Goal: Task Accomplishment & Management: Use online tool/utility

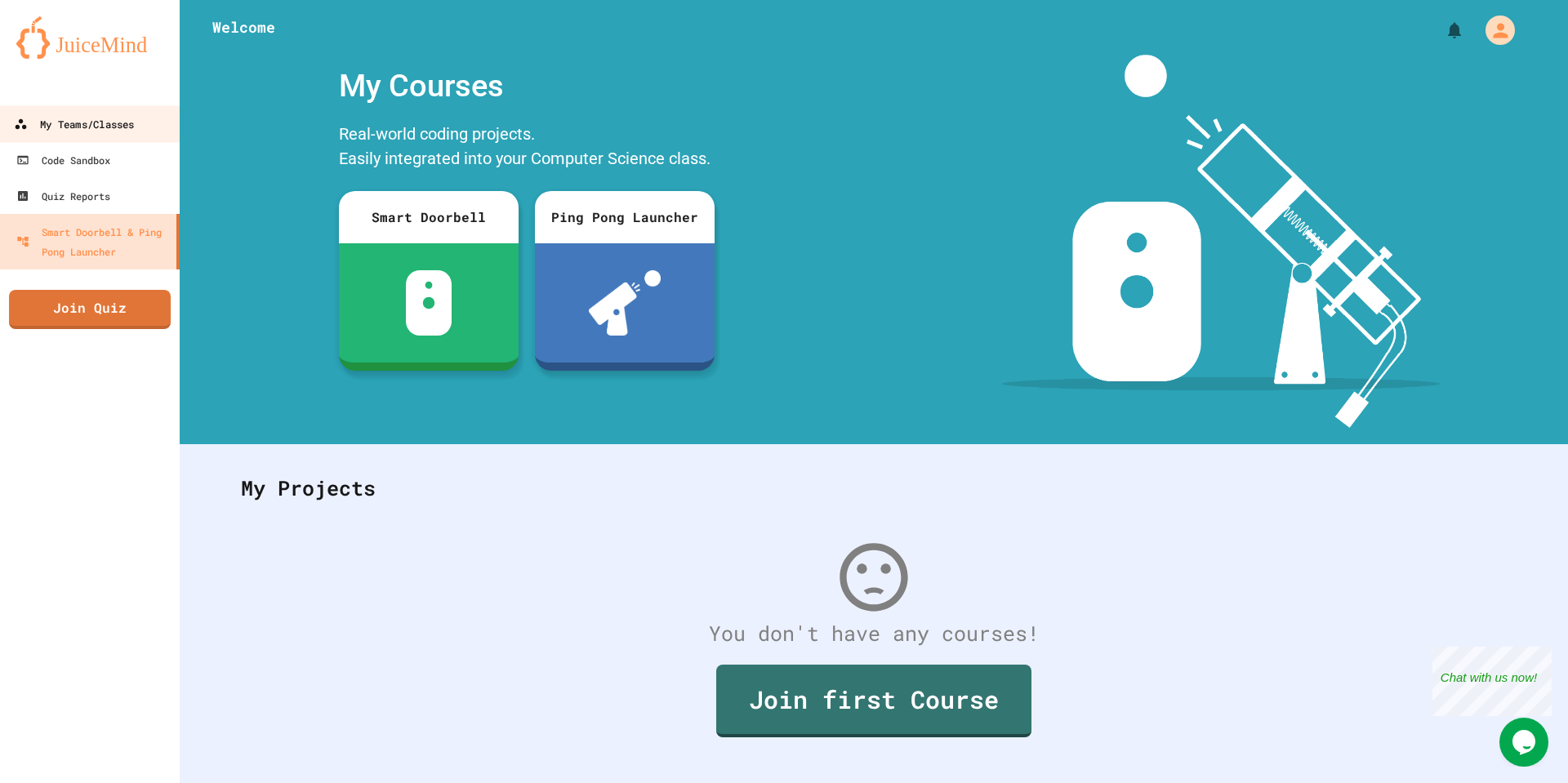
click at [76, 131] on div "My Teams/Classes" at bounding box center [74, 124] width 120 height 20
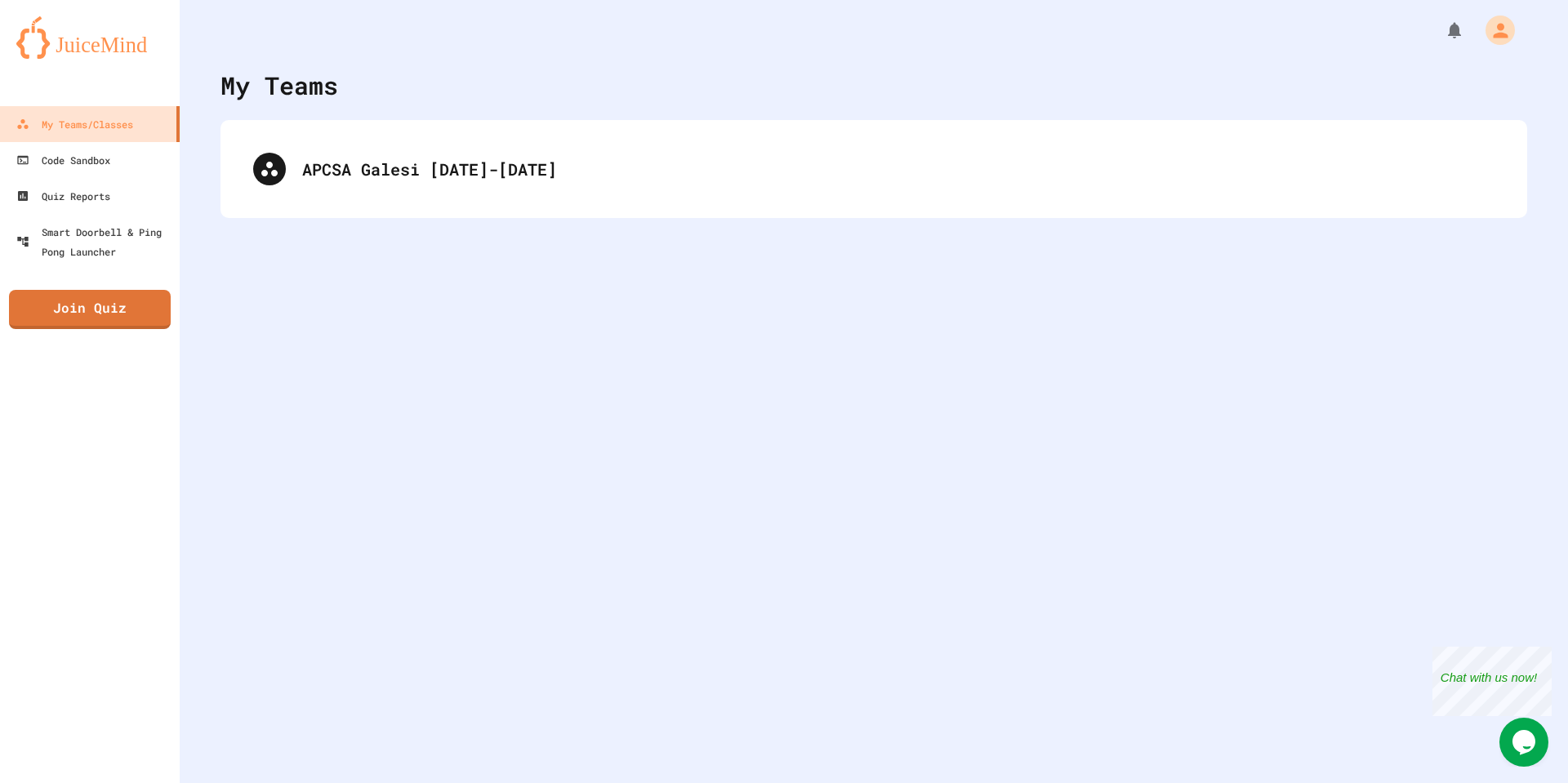
click at [483, 196] on div "APCSA Galesi [DATE]-[DATE]" at bounding box center [873, 169] width 1274 height 65
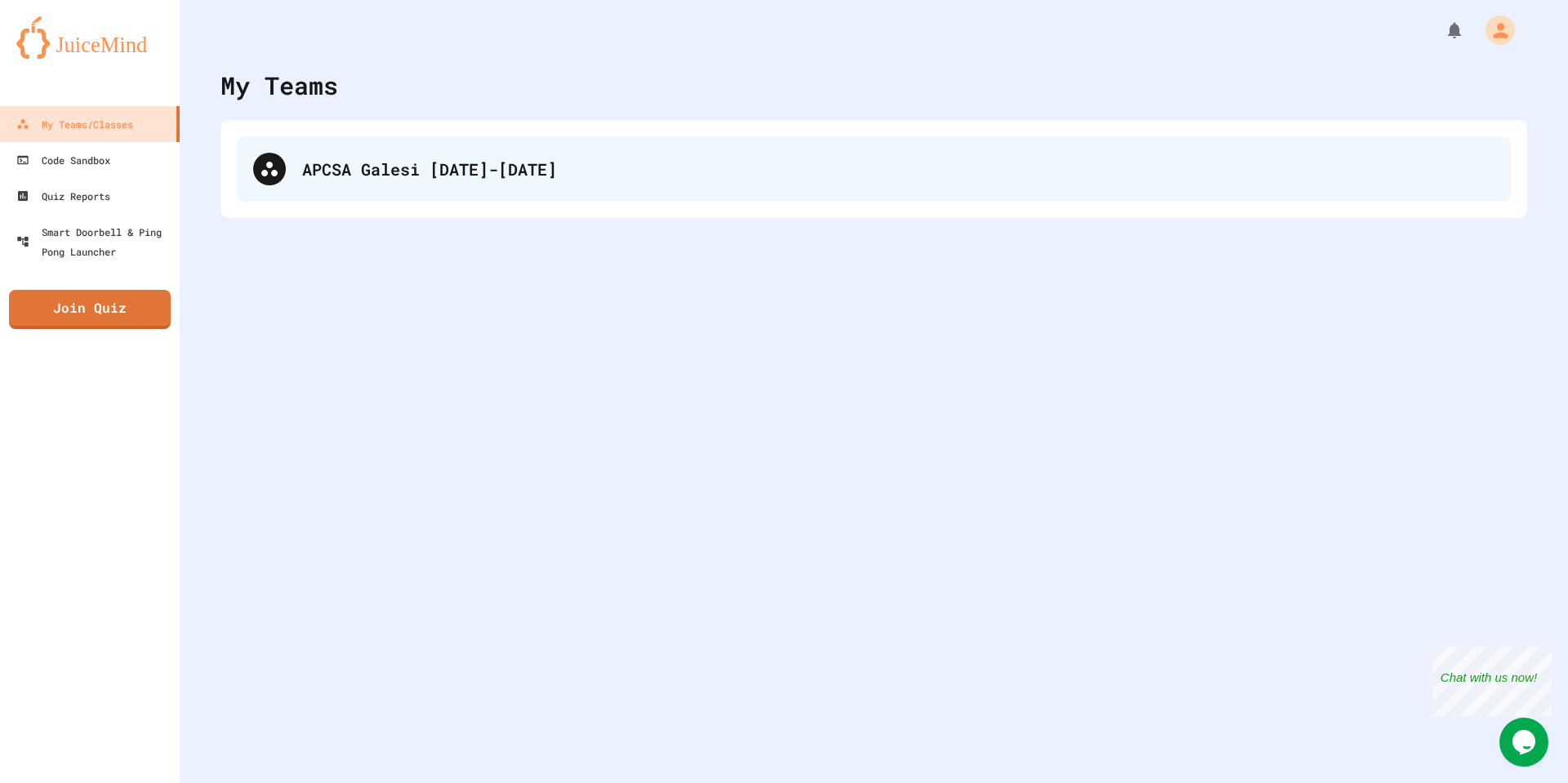
click at [482, 186] on div "APCSA Galesi [DATE]-[DATE]" at bounding box center [873, 169] width 1274 height 65
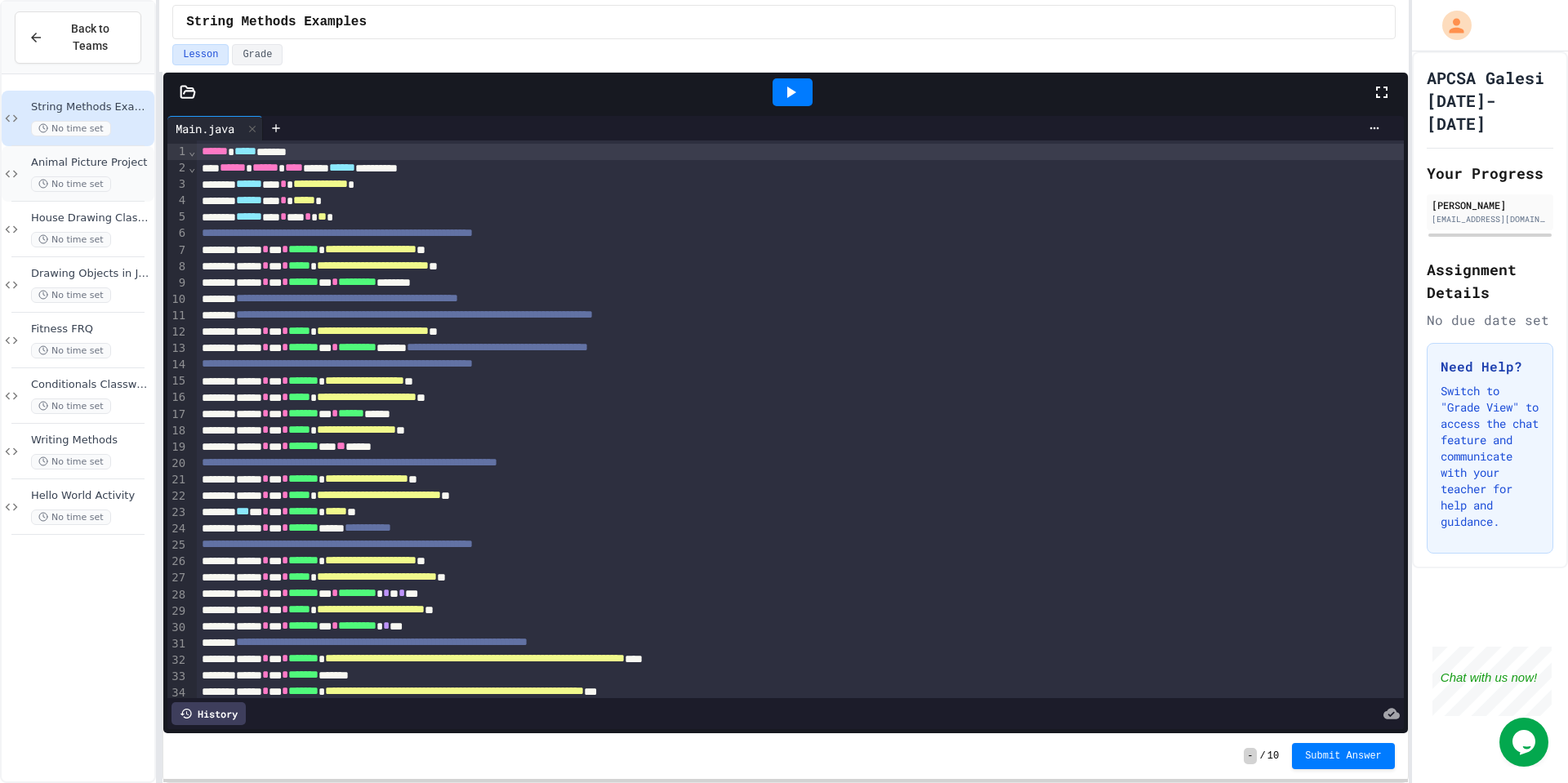
click at [110, 169] on span "Animal Picture Project" at bounding box center [91, 163] width 120 height 14
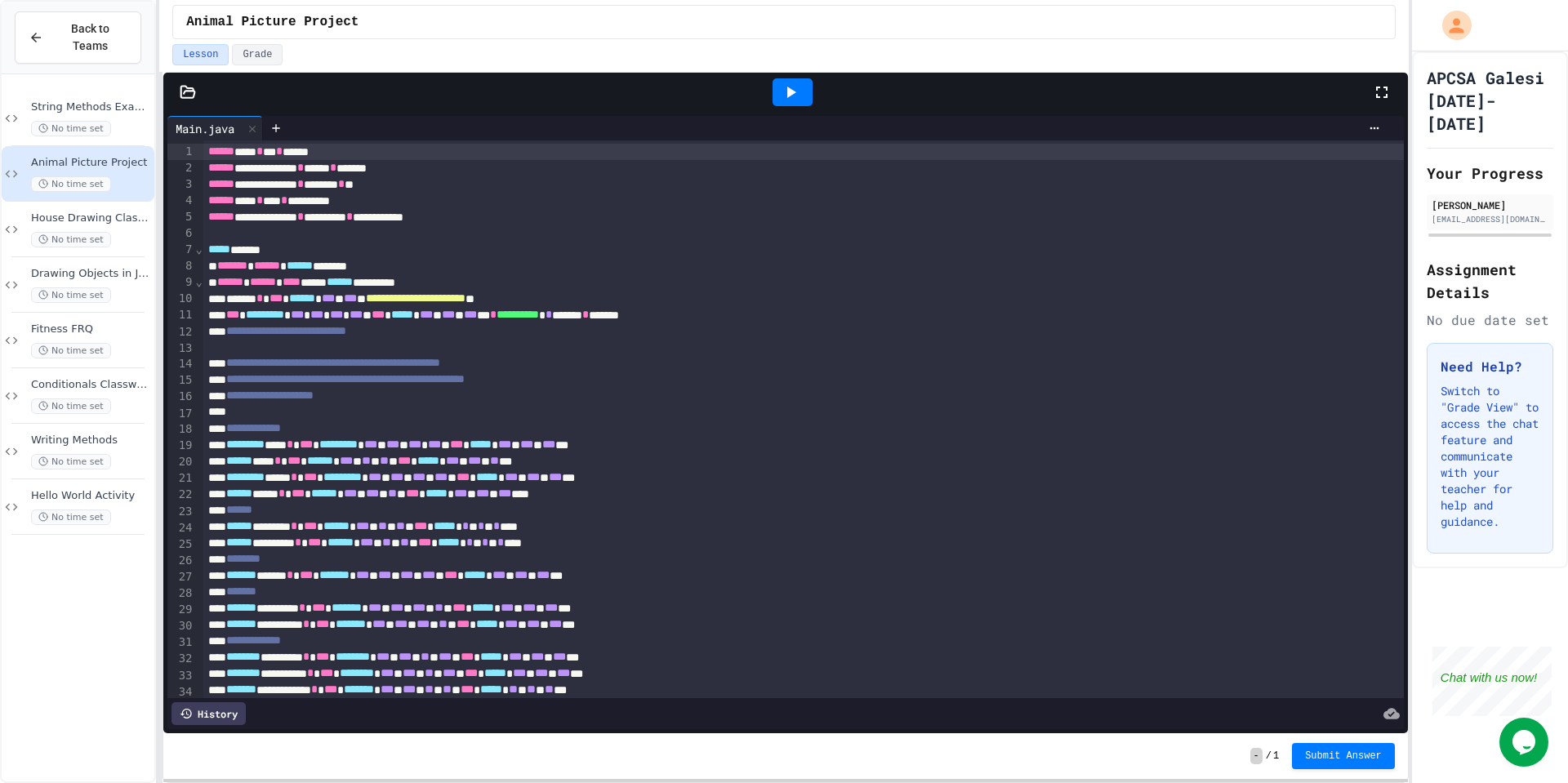
click at [793, 94] on icon at bounding box center [790, 92] width 19 height 19
click at [793, 94] on div at bounding box center [792, 92] width 40 height 27
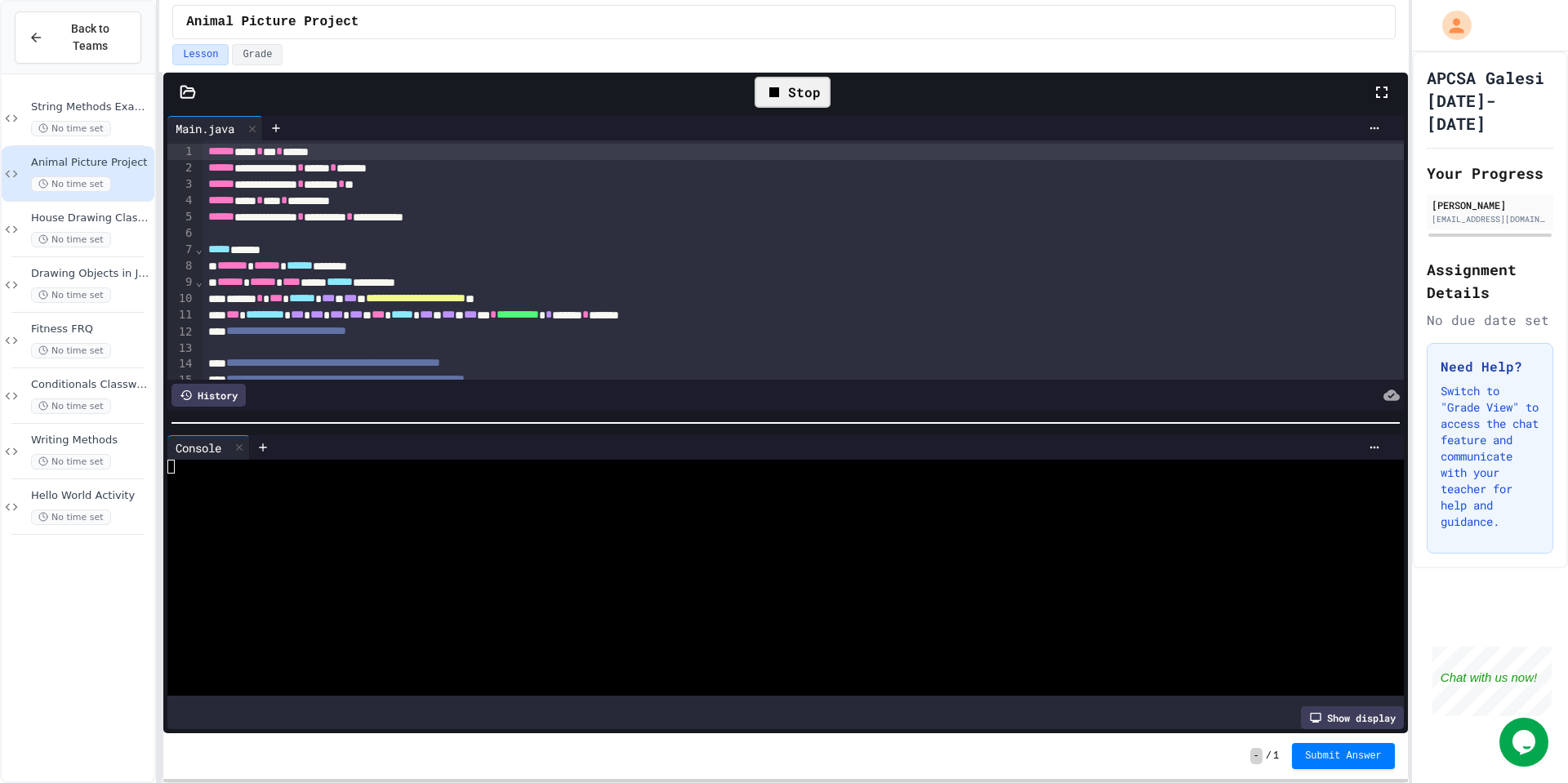
click at [797, 100] on div "Stop" at bounding box center [793, 92] width 76 height 31
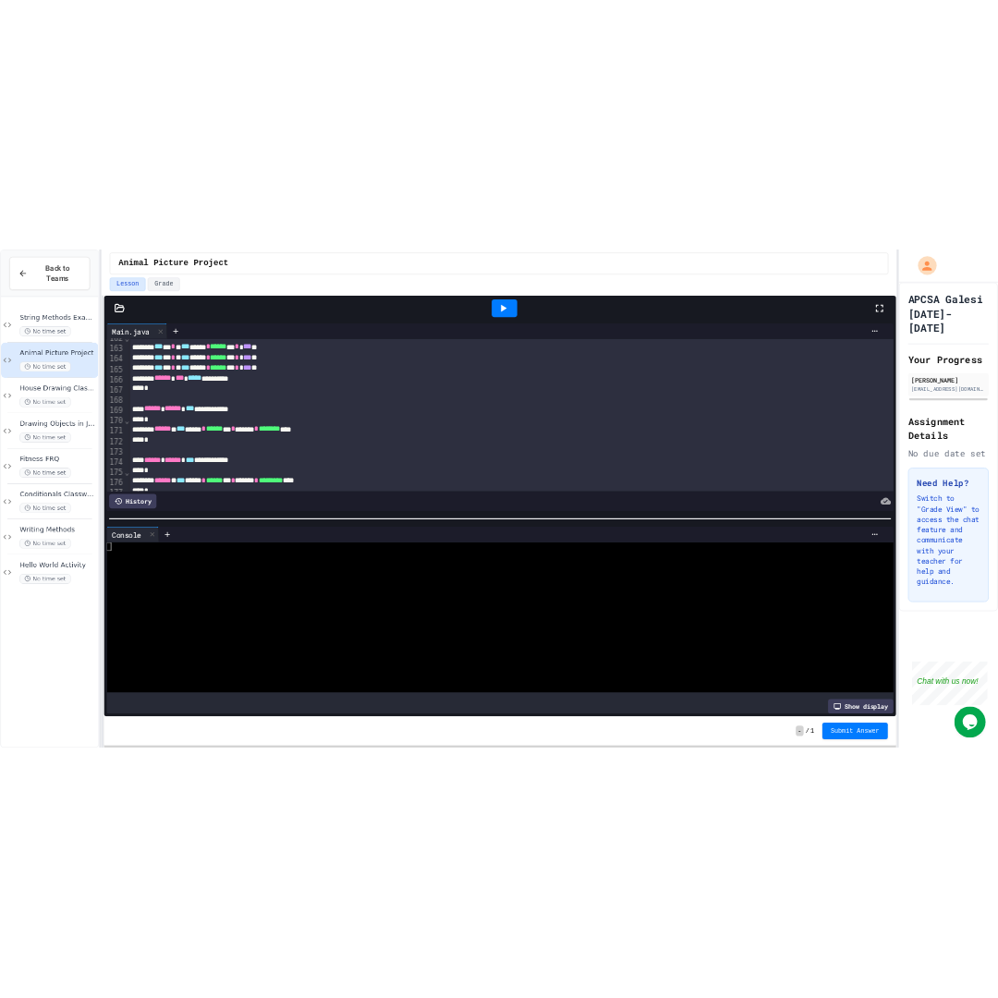
scroll to position [3029, 0]
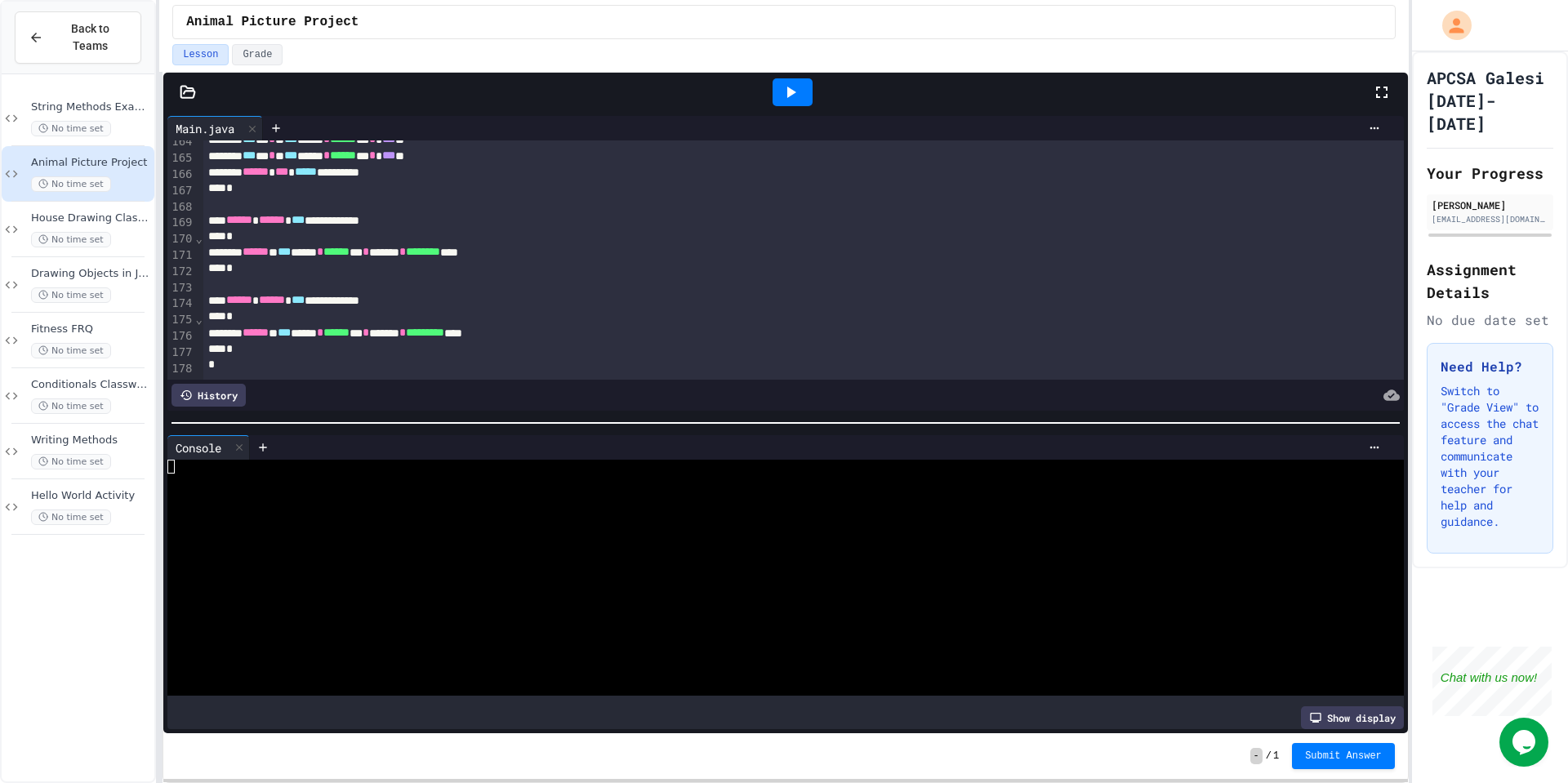
click at [786, 94] on icon at bounding box center [790, 92] width 19 height 19
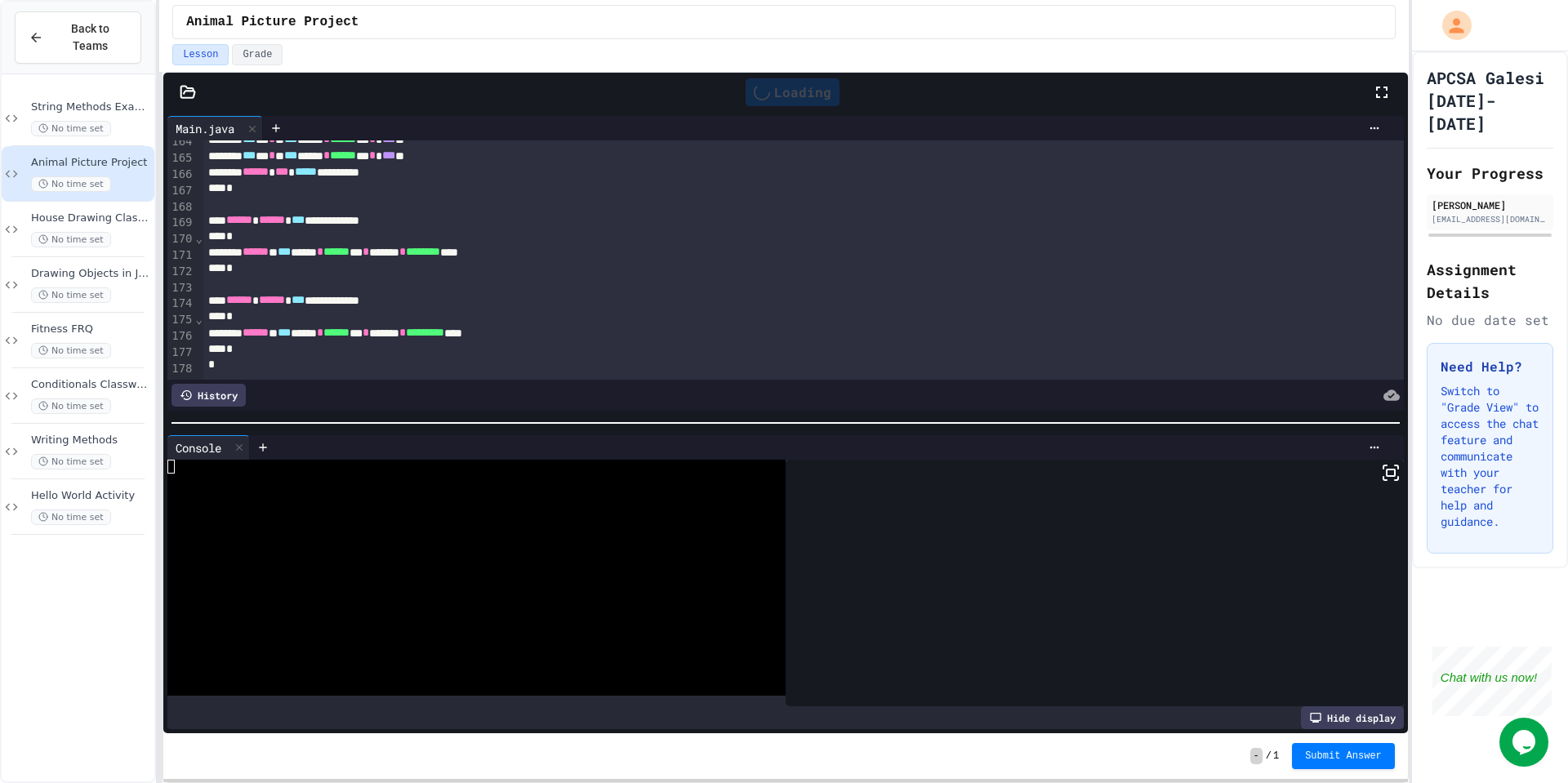
click at [1383, 484] on div at bounding box center [1094, 583] width 618 height 247
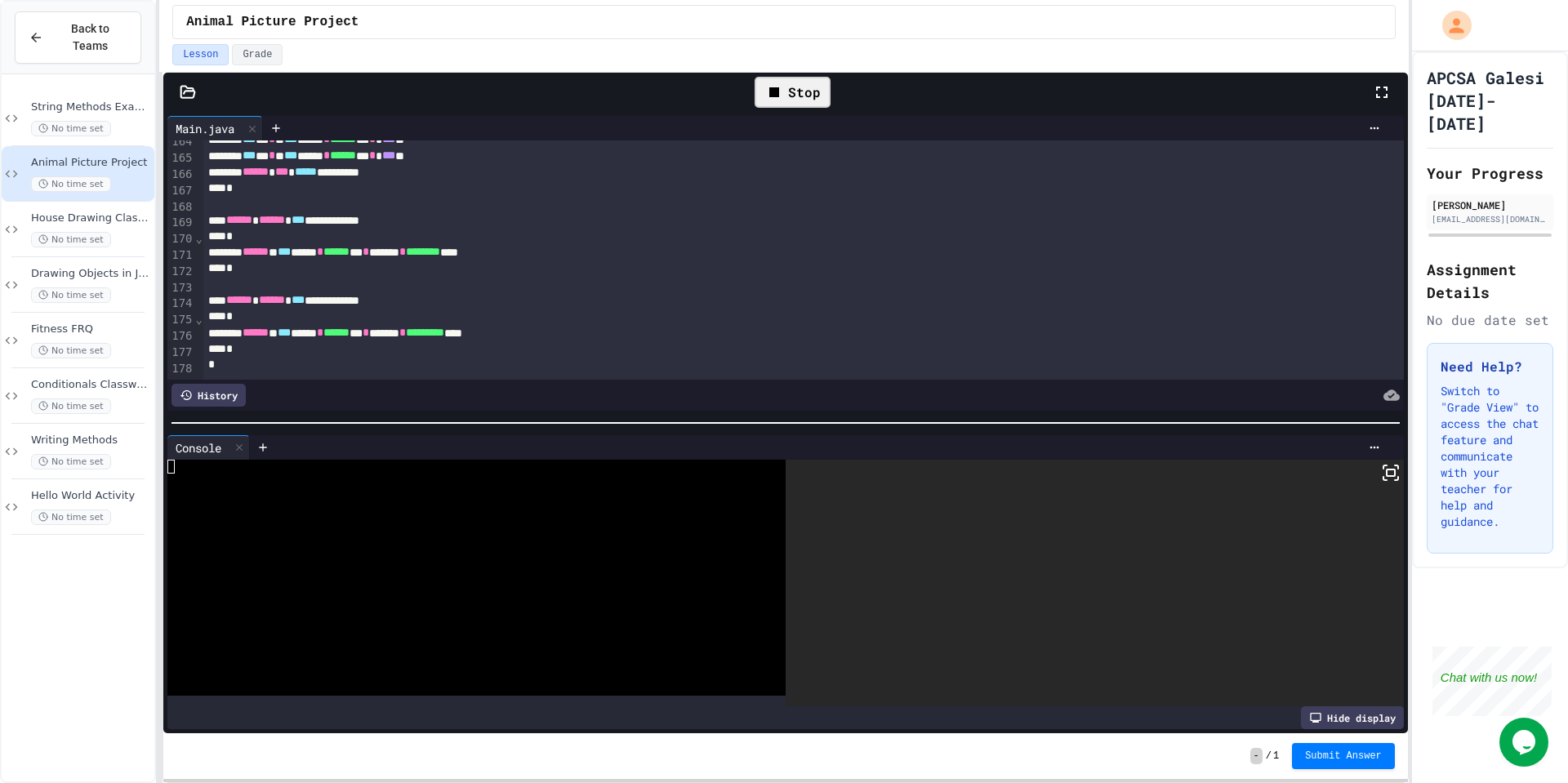
click at [1384, 480] on icon at bounding box center [1390, 473] width 19 height 19
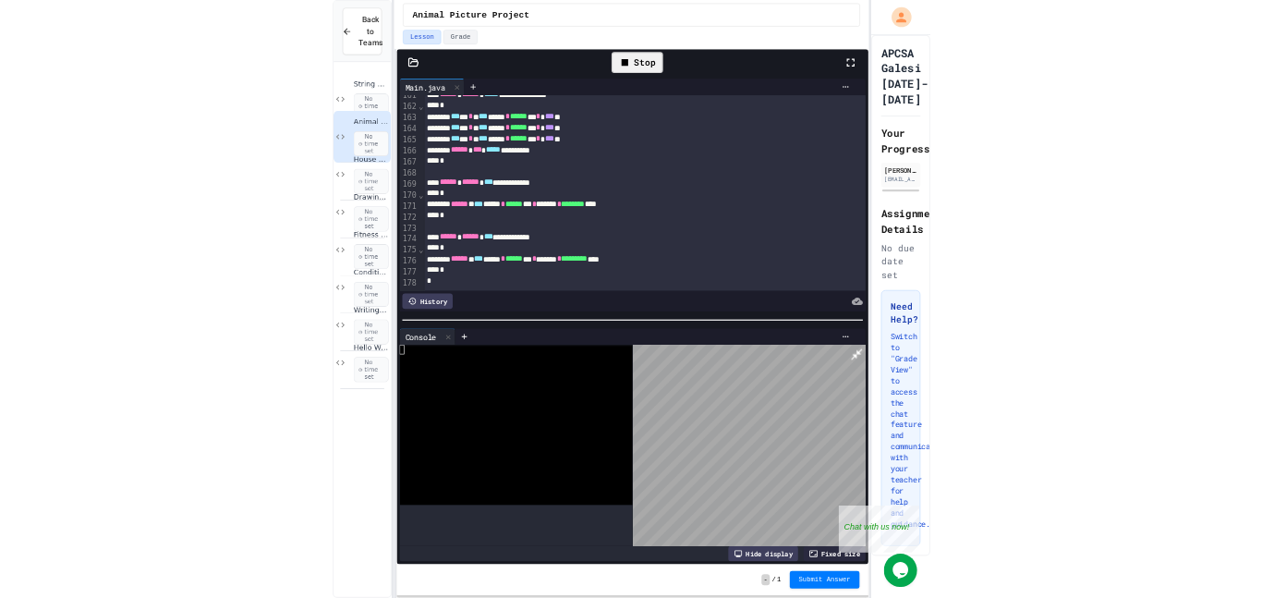
scroll to position [2968, 0]
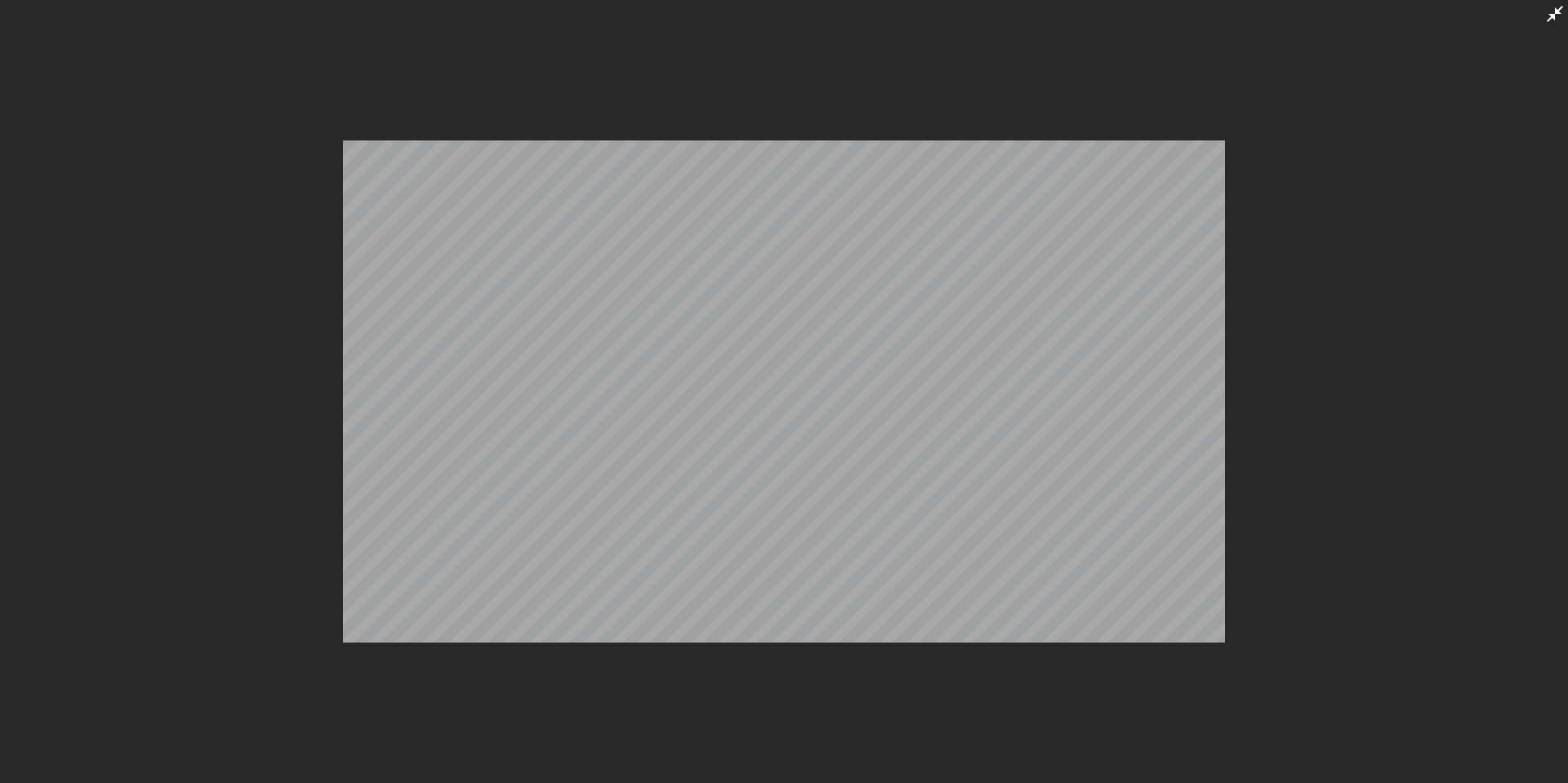
click at [1561, 13] on icon at bounding box center [1555, 14] width 19 height 19
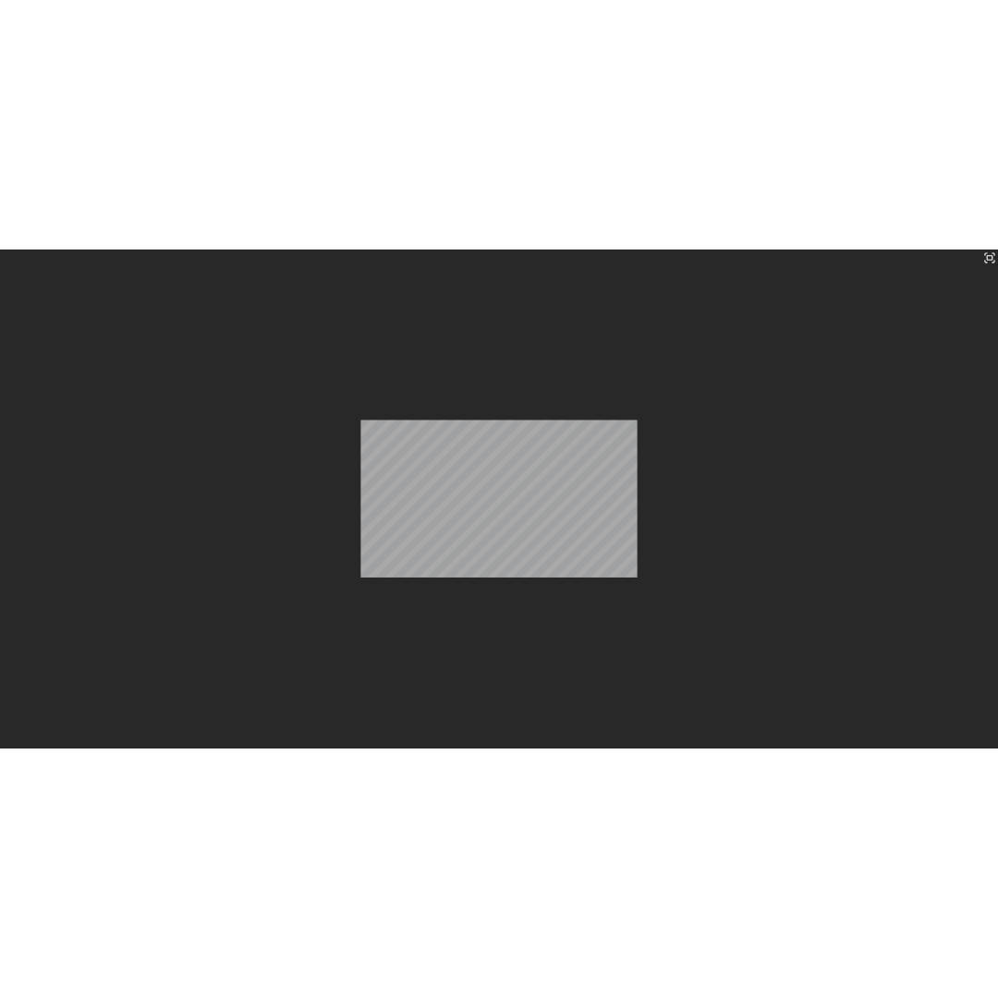
scroll to position [2967, 0]
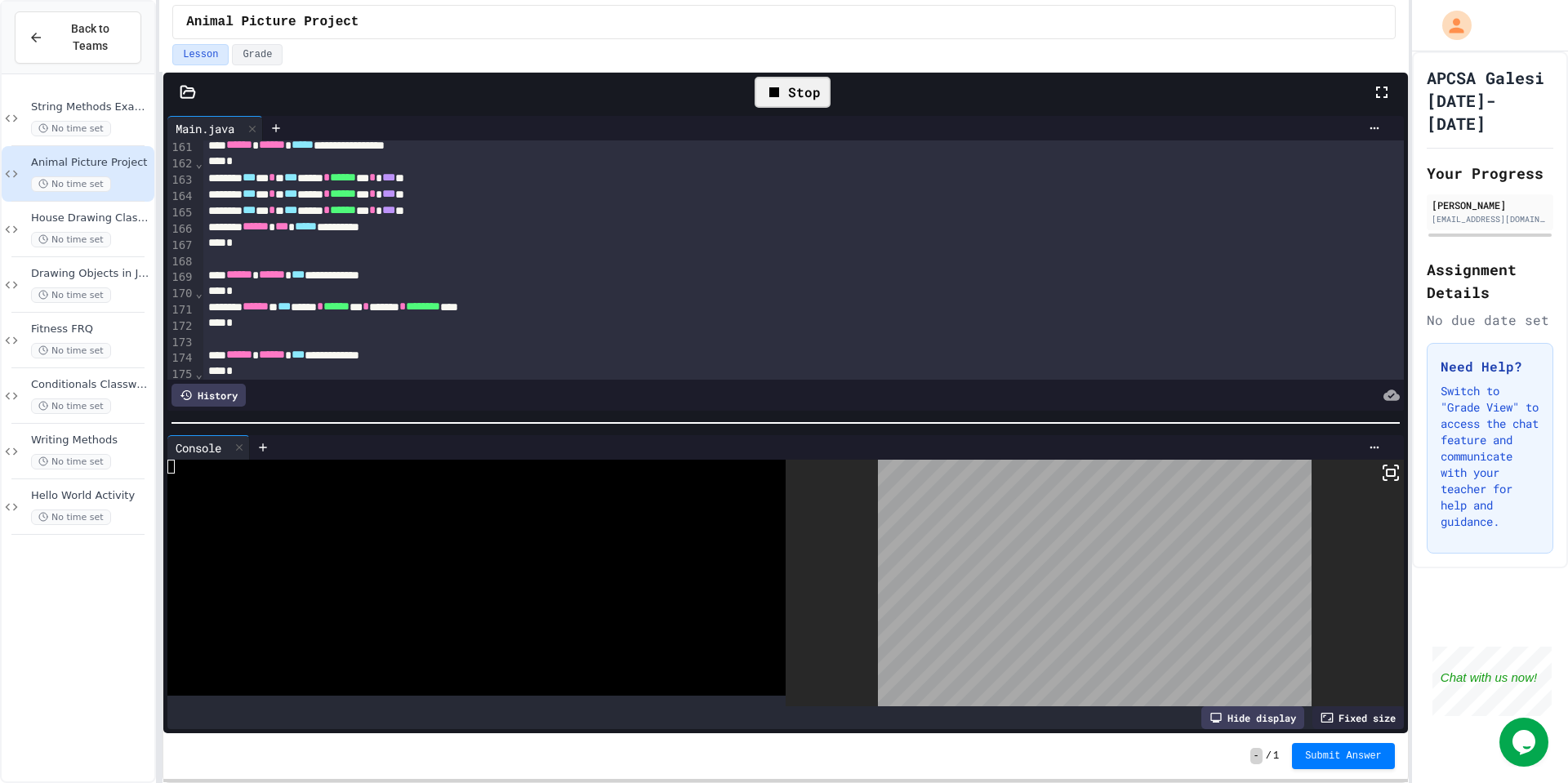
click at [764, 102] on div "Stop" at bounding box center [793, 92] width 76 height 31
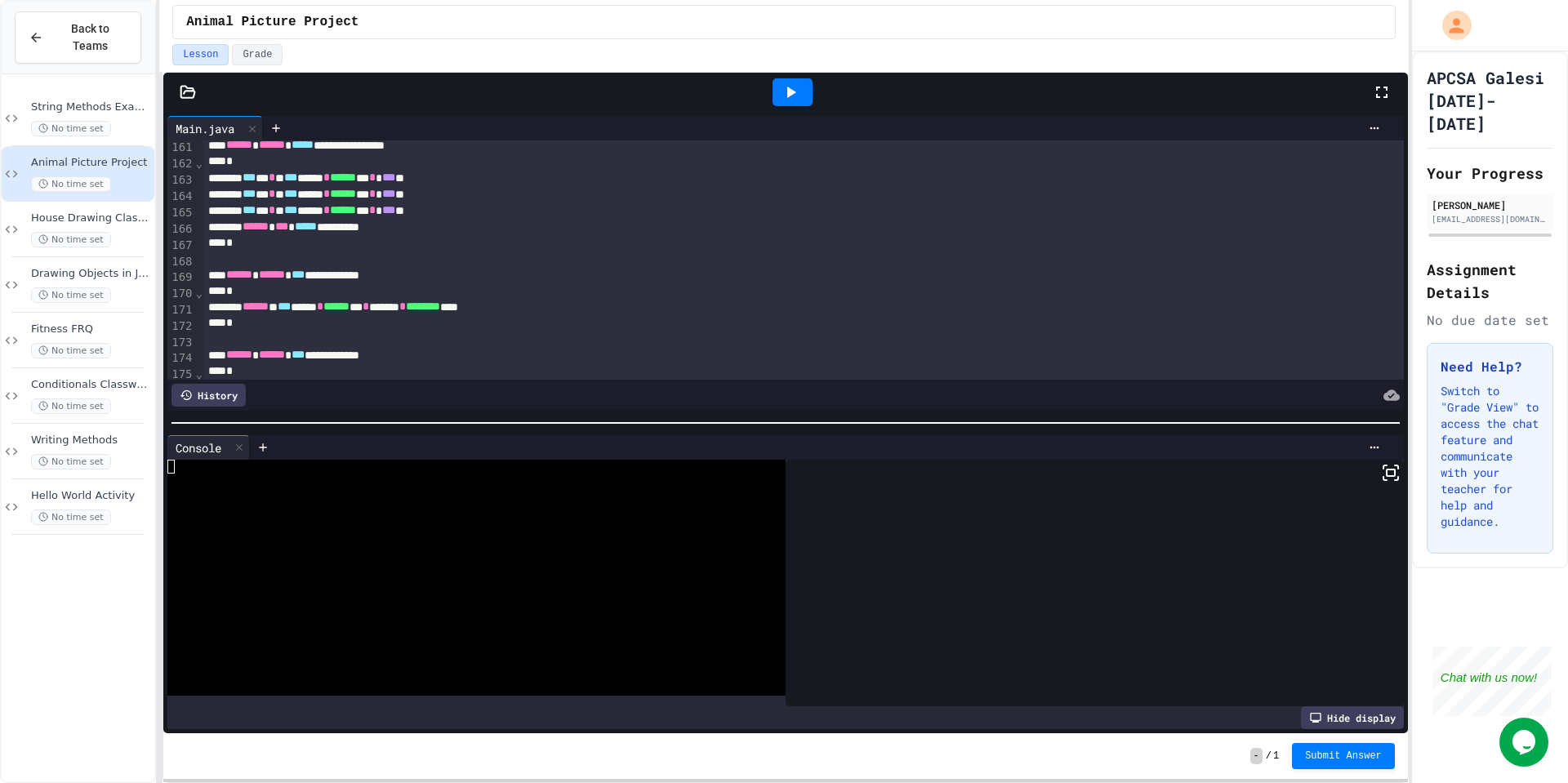
click at [783, 92] on icon at bounding box center [790, 92] width 19 height 19
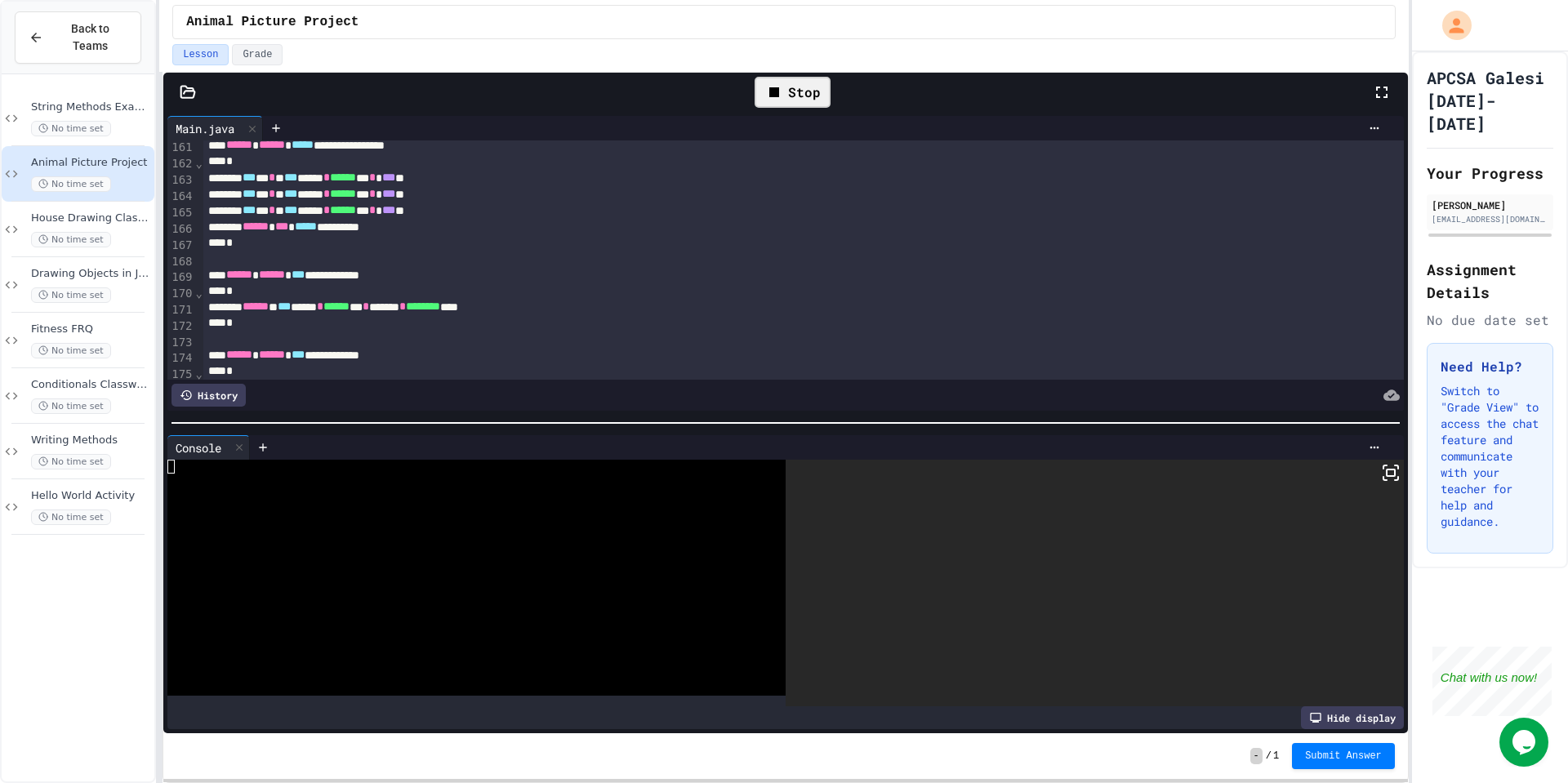
click at [1395, 469] on icon at bounding box center [1390, 473] width 19 height 19
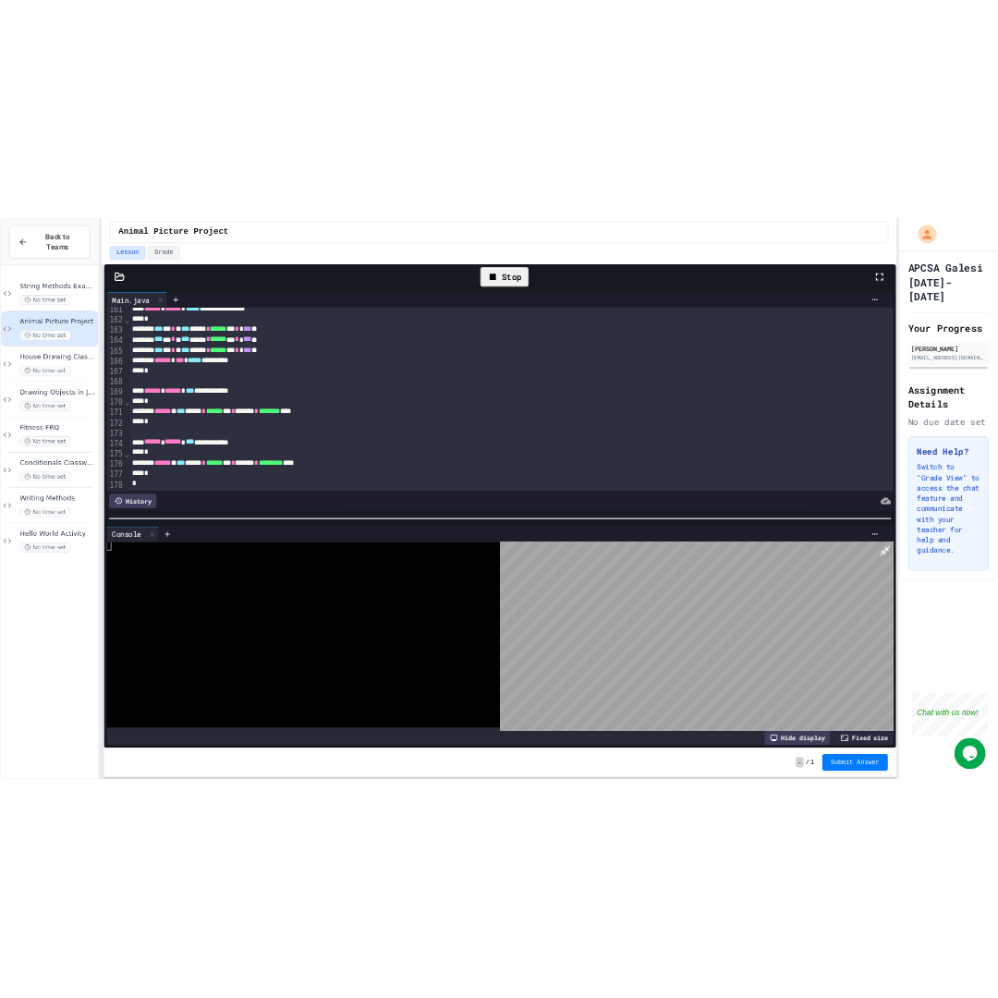
scroll to position [2965, 0]
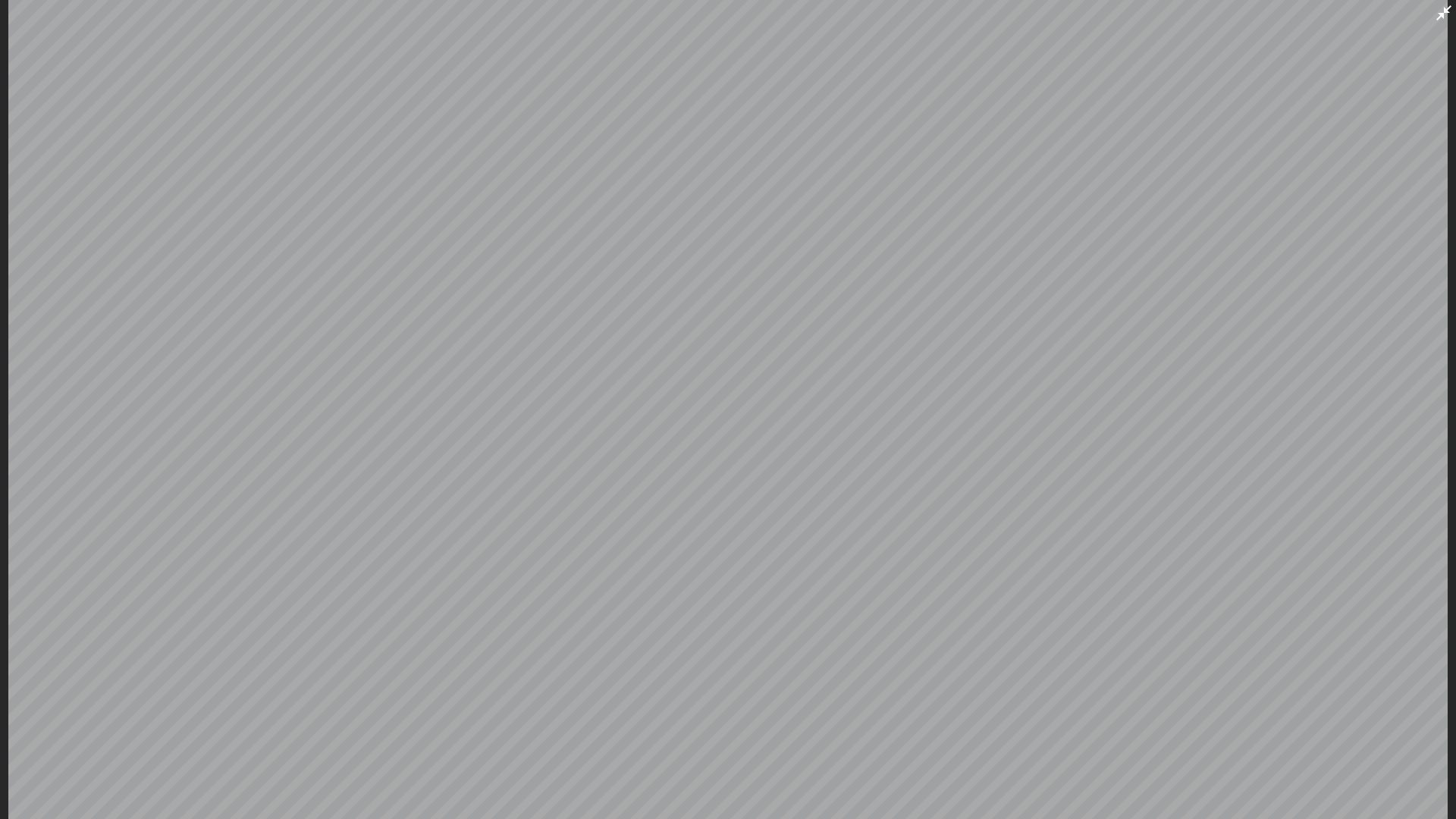
click at [1447, 5] on icon at bounding box center [1444, 13] width 18 height 18
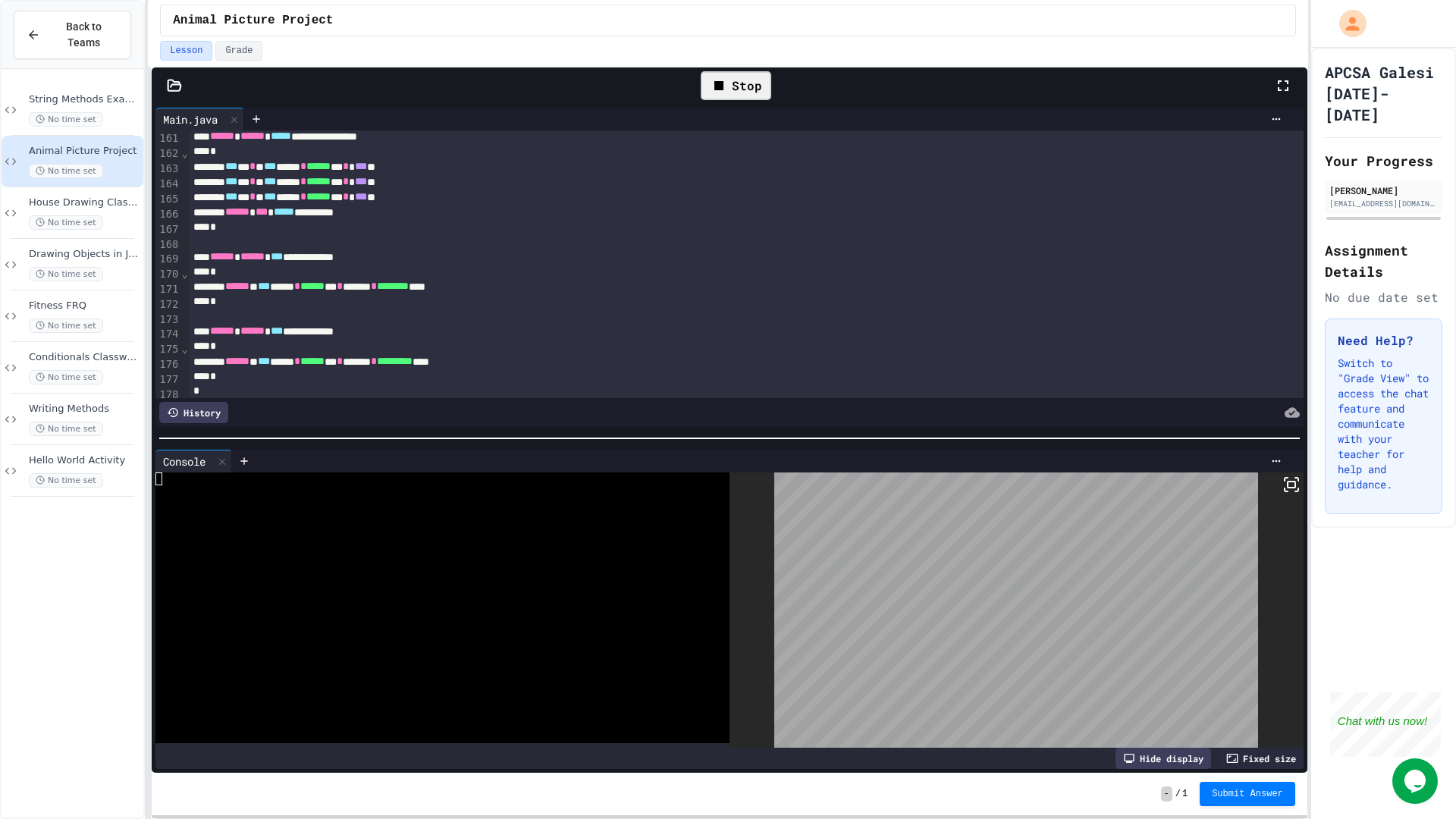
click at [736, 85] on div "Stop" at bounding box center [736, 85] width 71 height 29
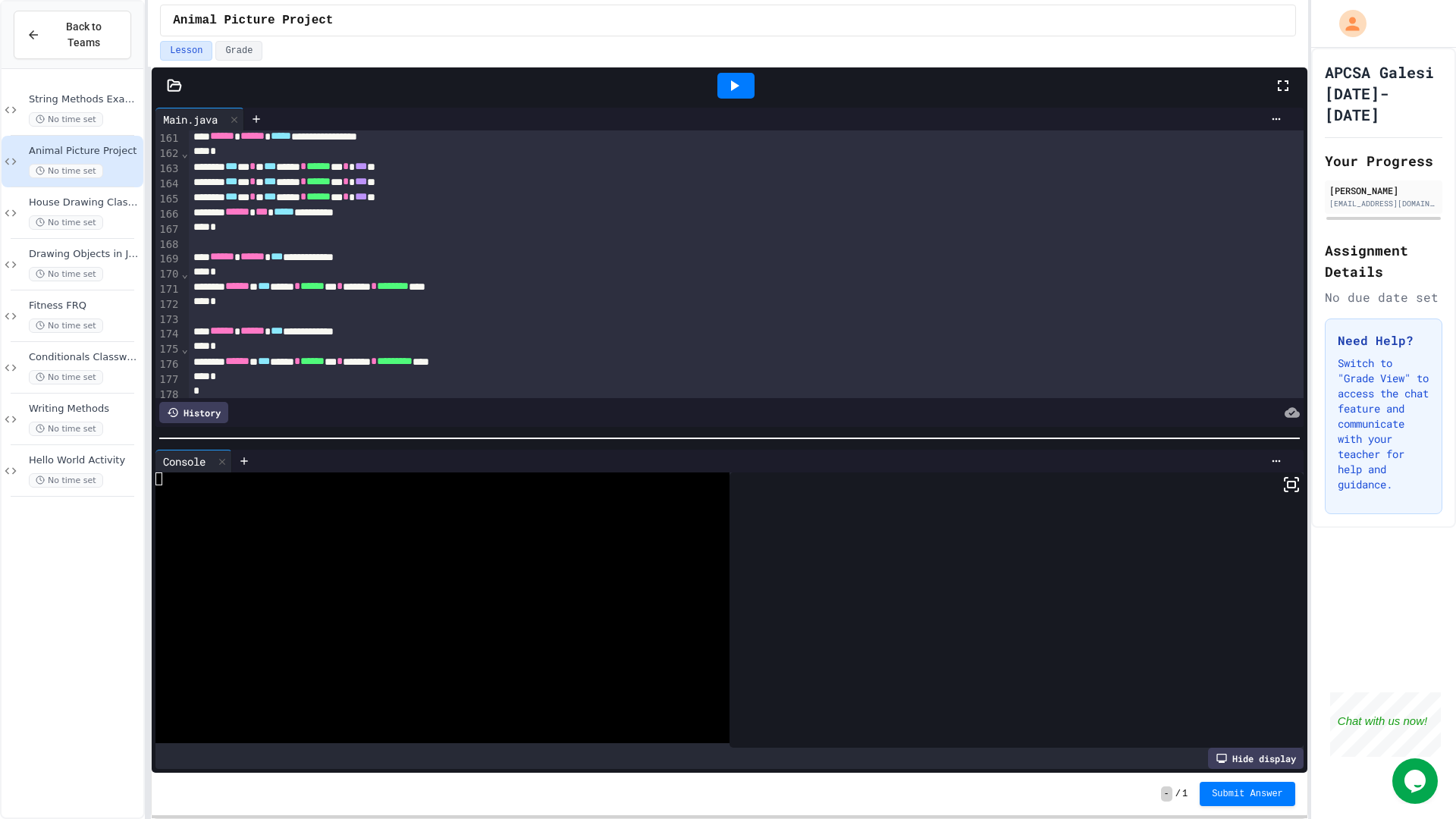
click at [736, 85] on icon at bounding box center [735, 85] width 8 height 11
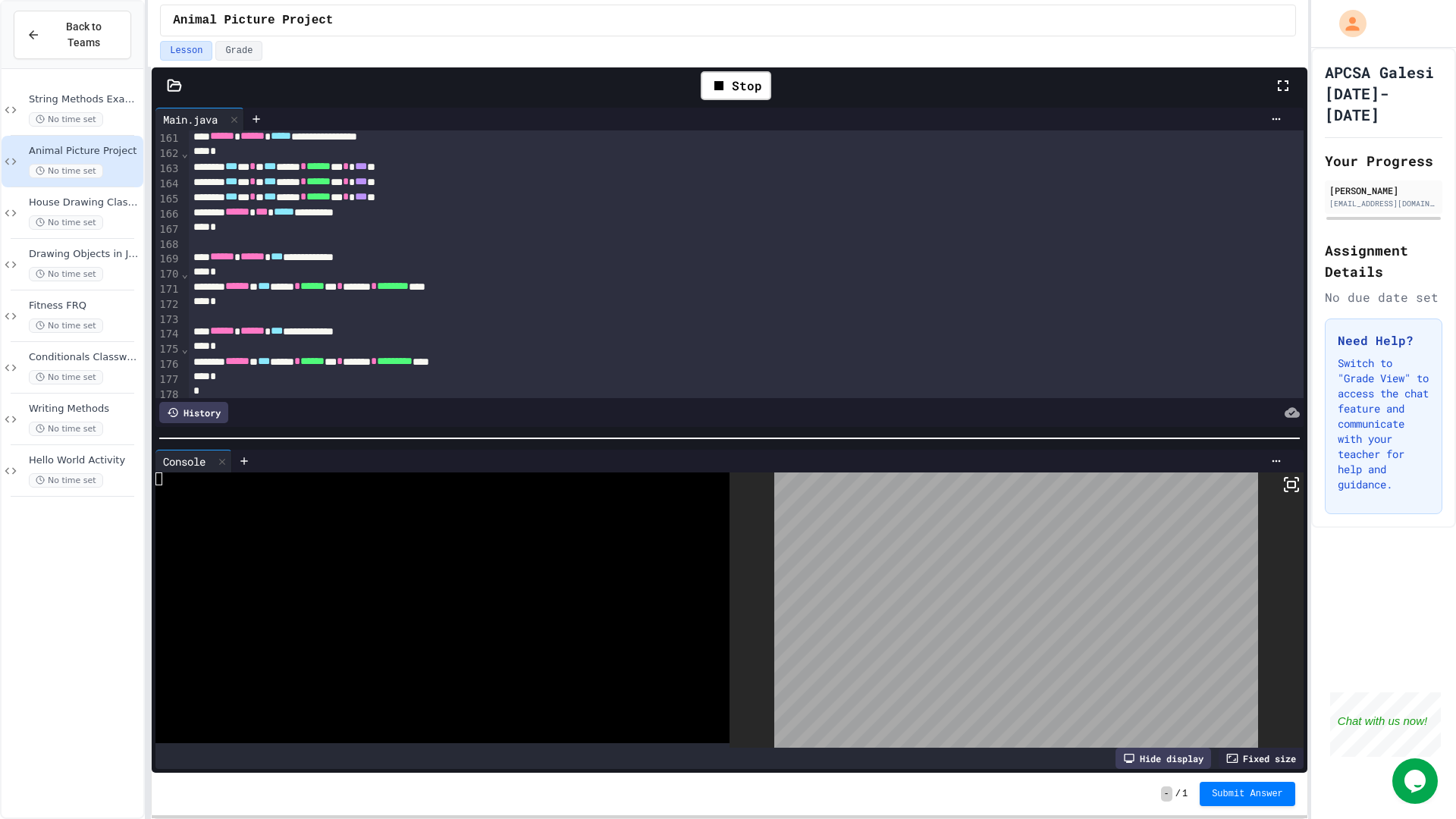
click at [1289, 493] on div at bounding box center [1016, 610] width 574 height 275
click at [1290, 490] on icon at bounding box center [1291, 484] width 18 height 18
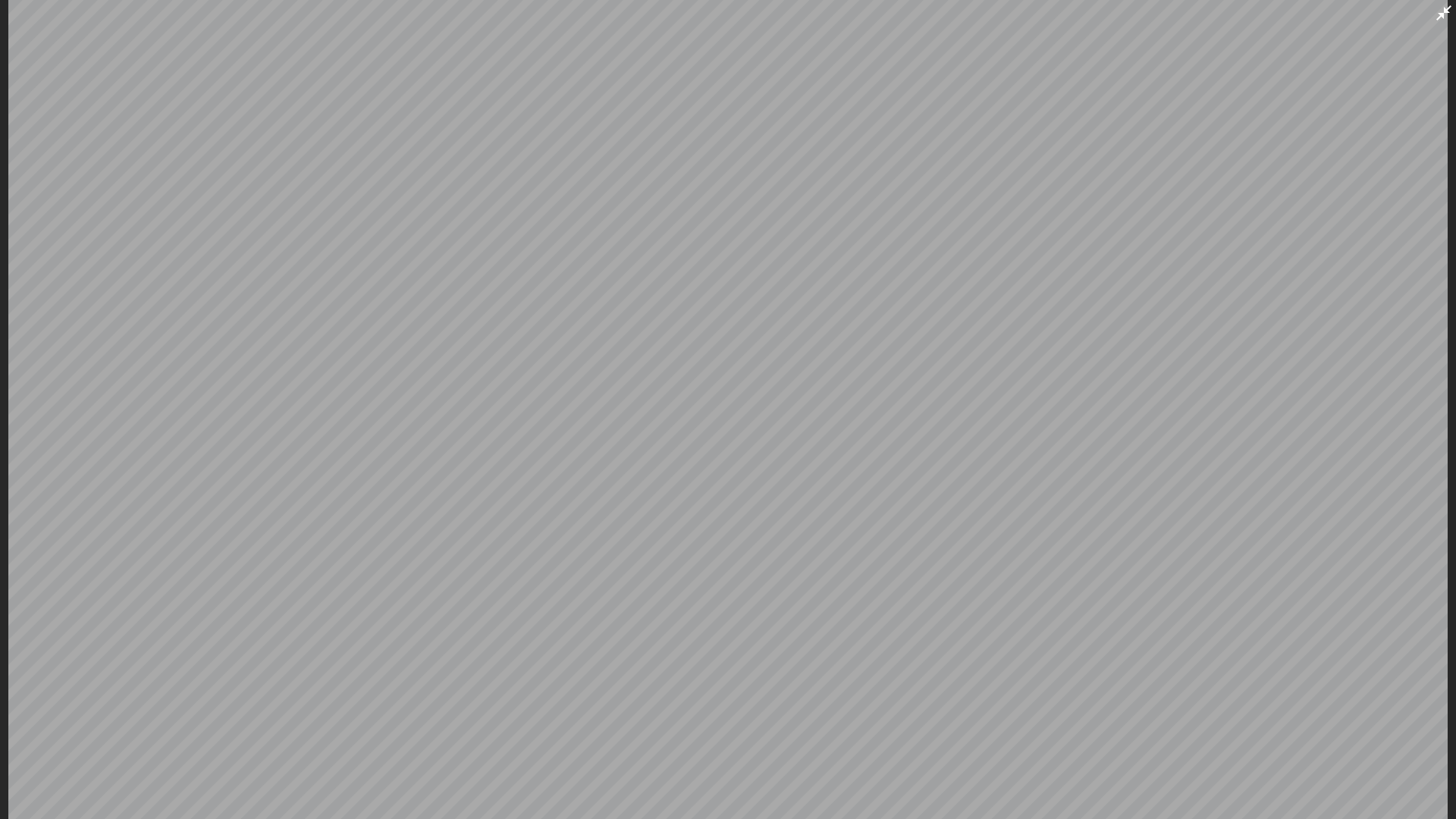
click at [1449, 6] on icon at bounding box center [1444, 12] width 15 height 15
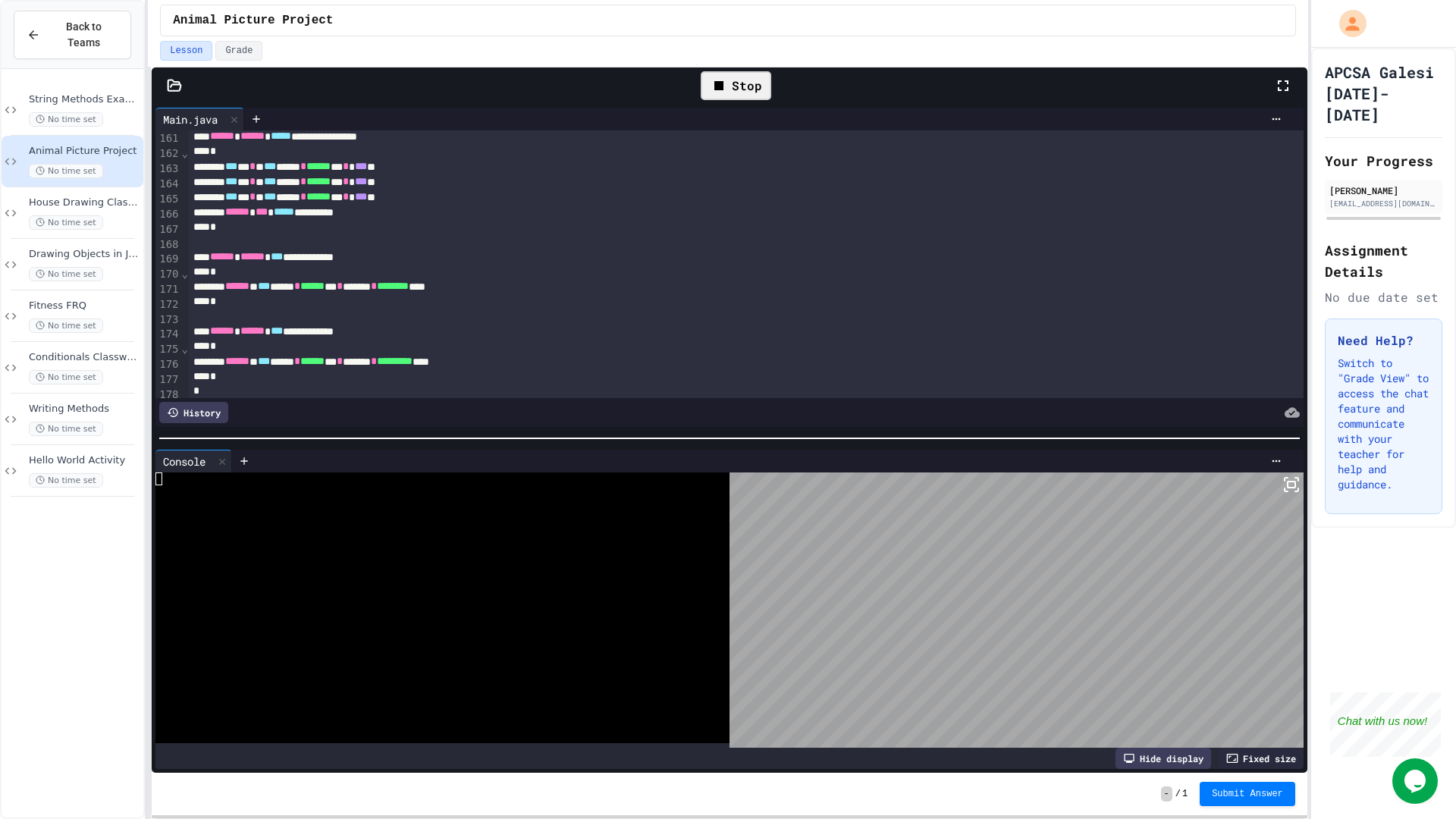
click at [739, 94] on div "Stop" at bounding box center [736, 85] width 71 height 29
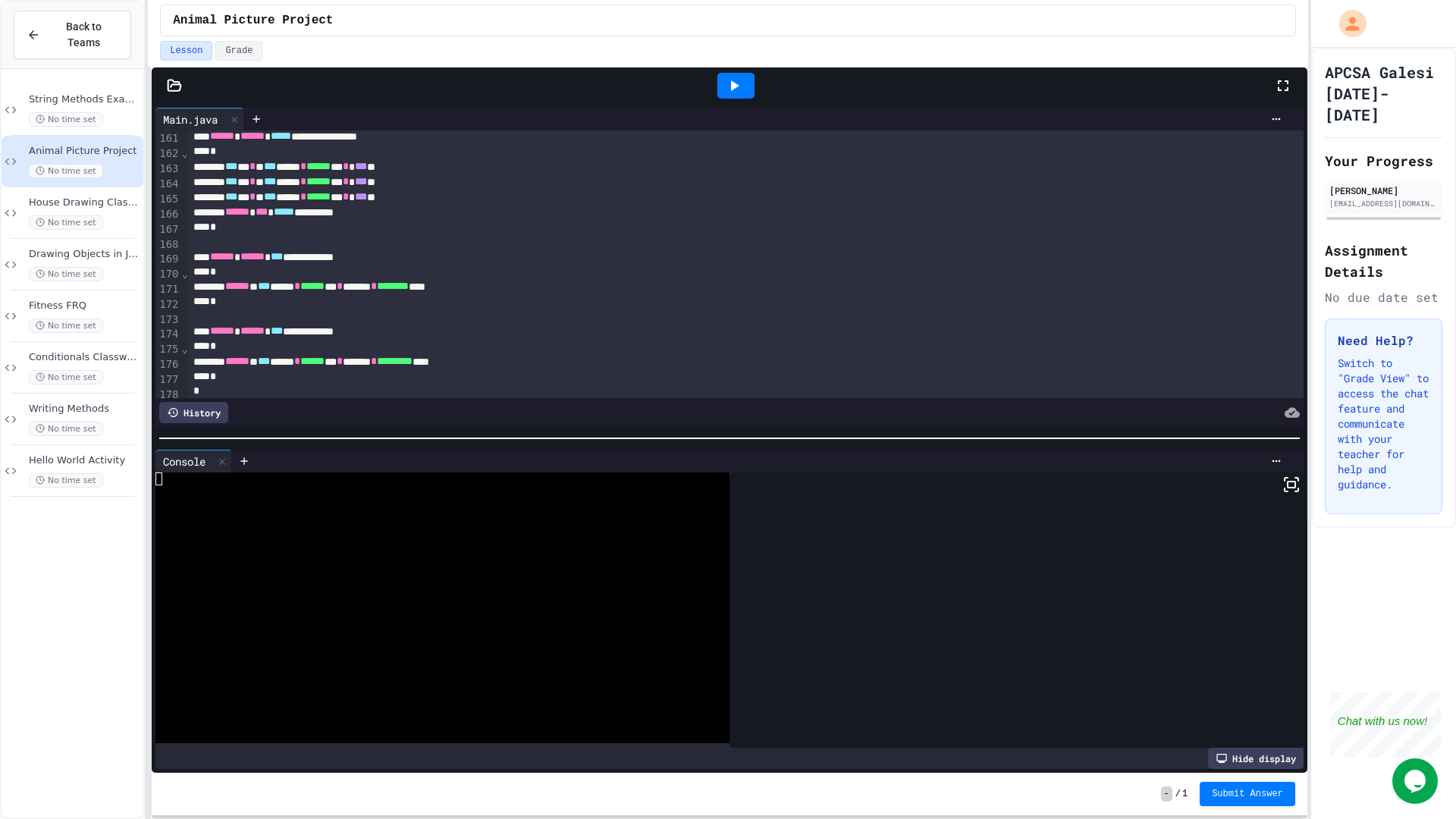
click at [739, 85] on icon at bounding box center [734, 85] width 18 height 18
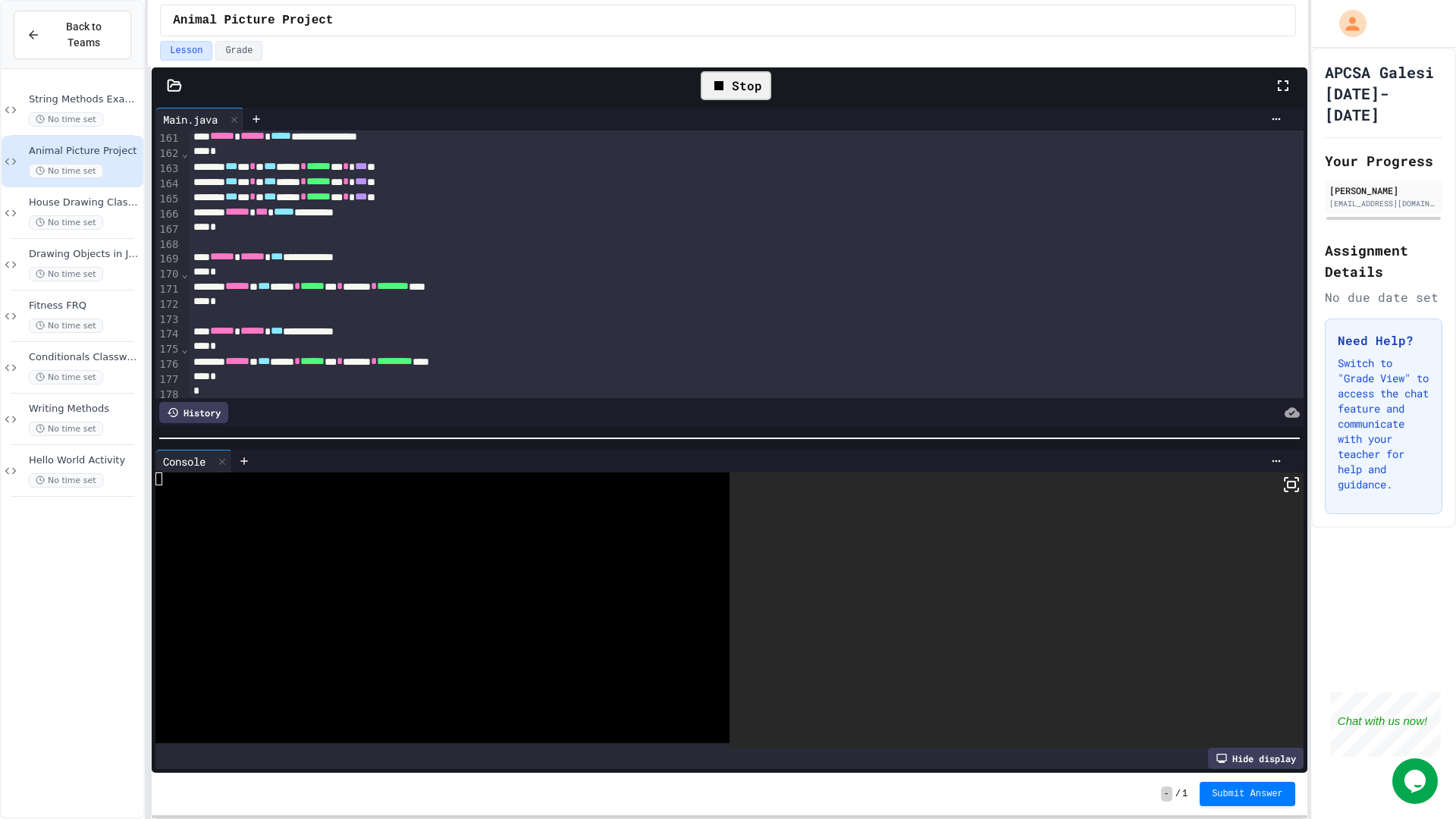
click at [1288, 487] on rect at bounding box center [1291, 484] width 7 height 6
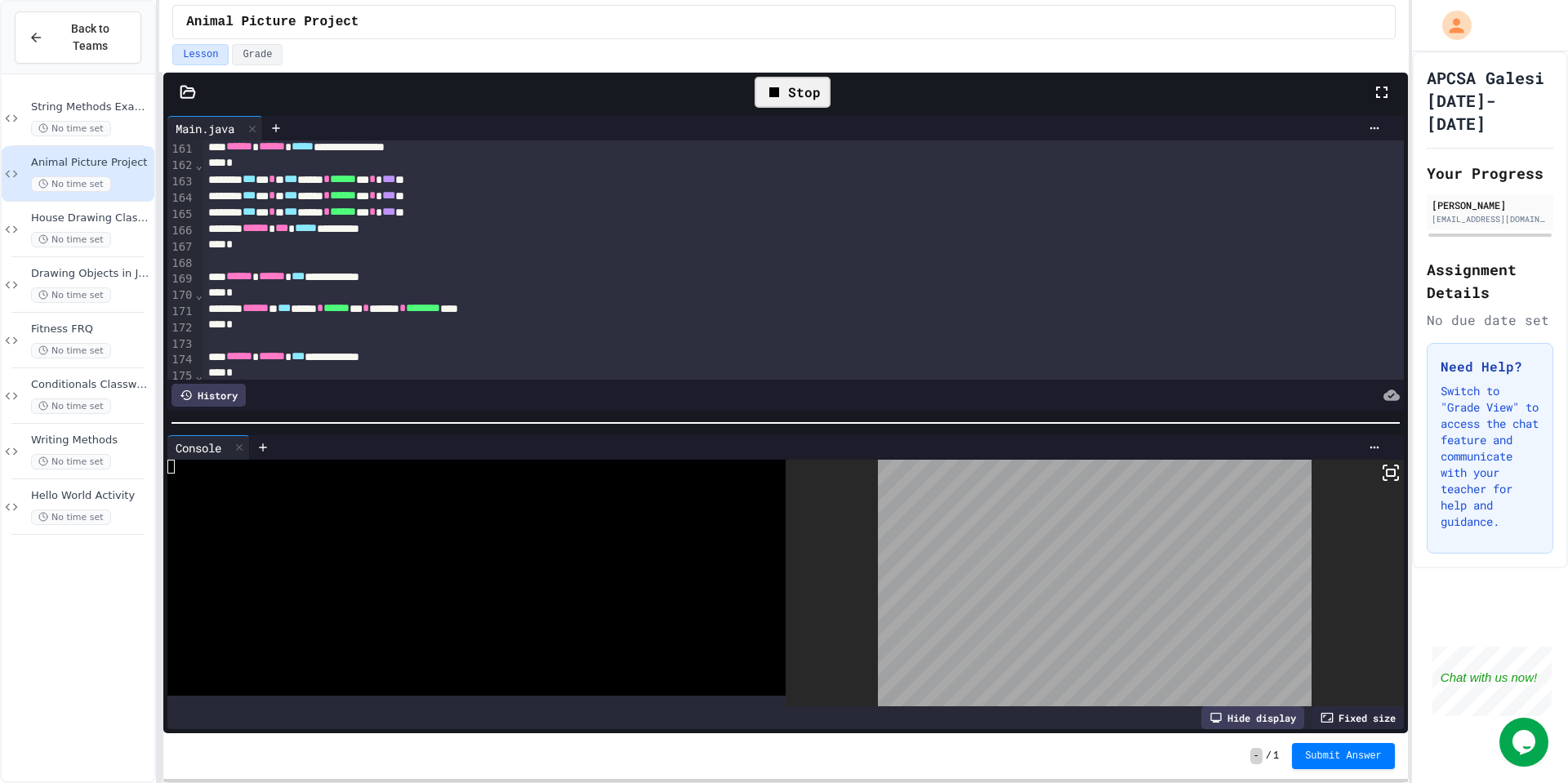
click at [783, 104] on div at bounding box center [784, 392] width 1568 height 783
click at [785, 102] on div "Stop" at bounding box center [793, 92] width 76 height 31
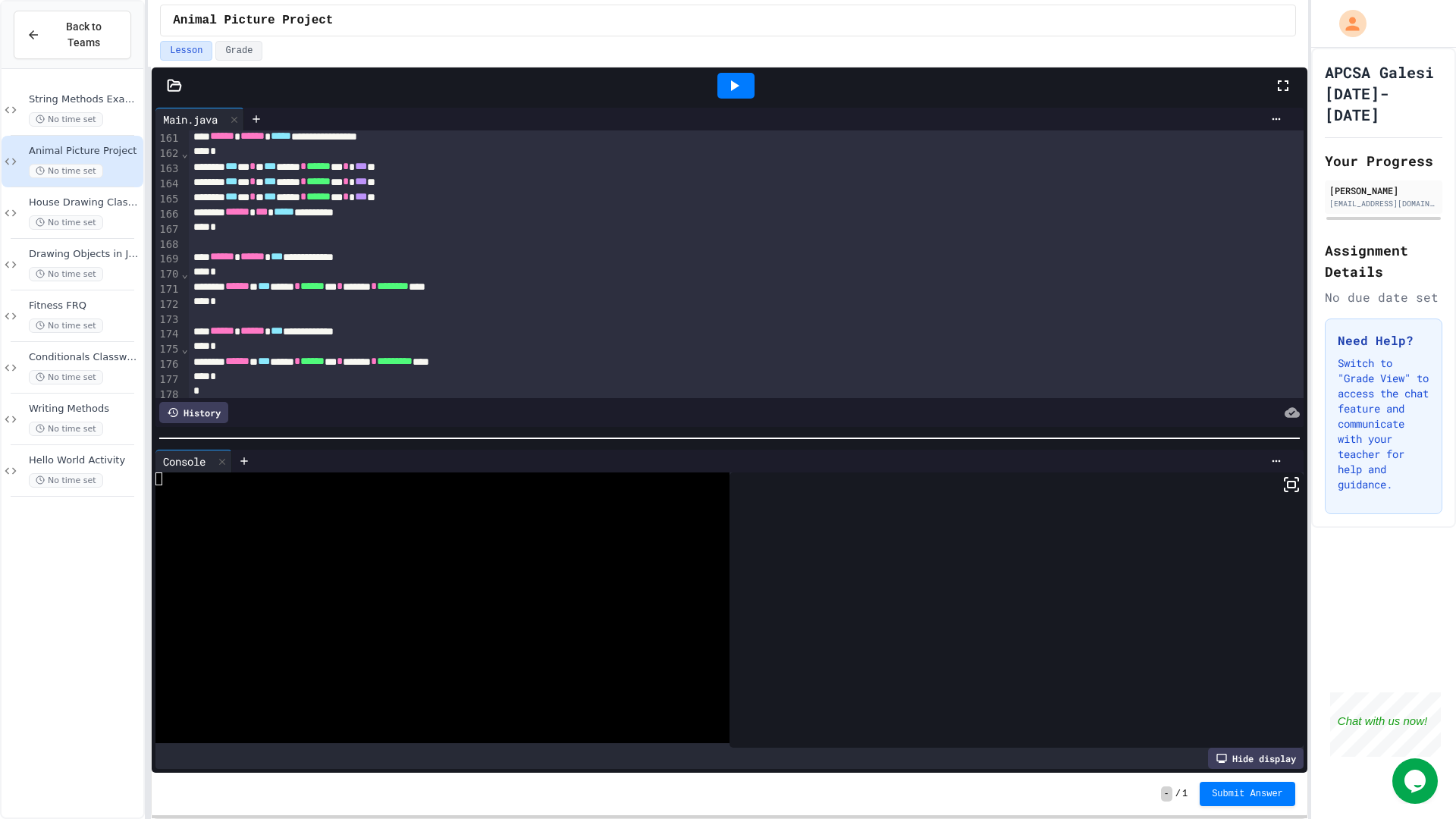
click at [742, 89] on icon at bounding box center [734, 85] width 18 height 18
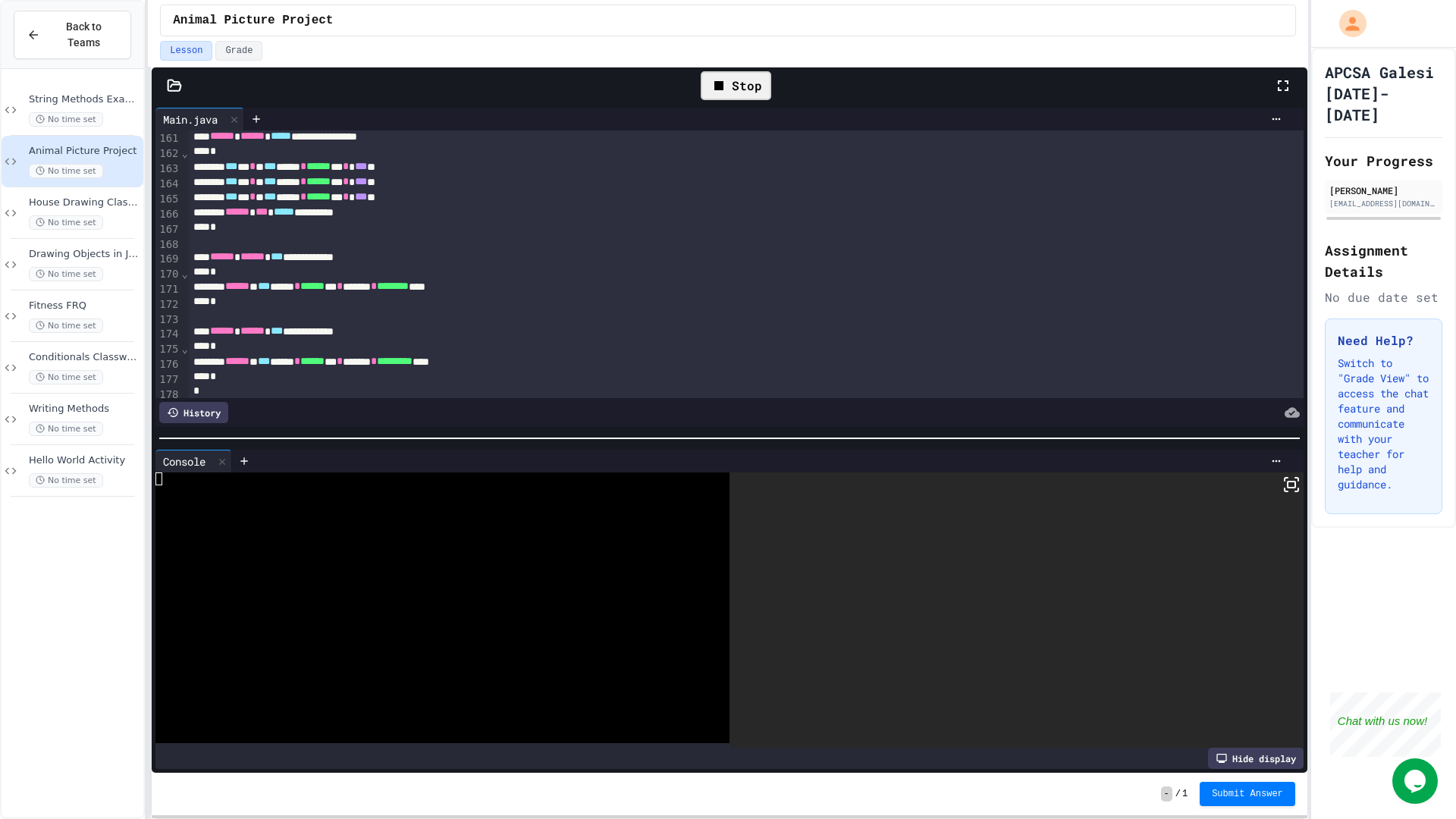
click at [1288, 487] on rect at bounding box center [1291, 484] width 7 height 6
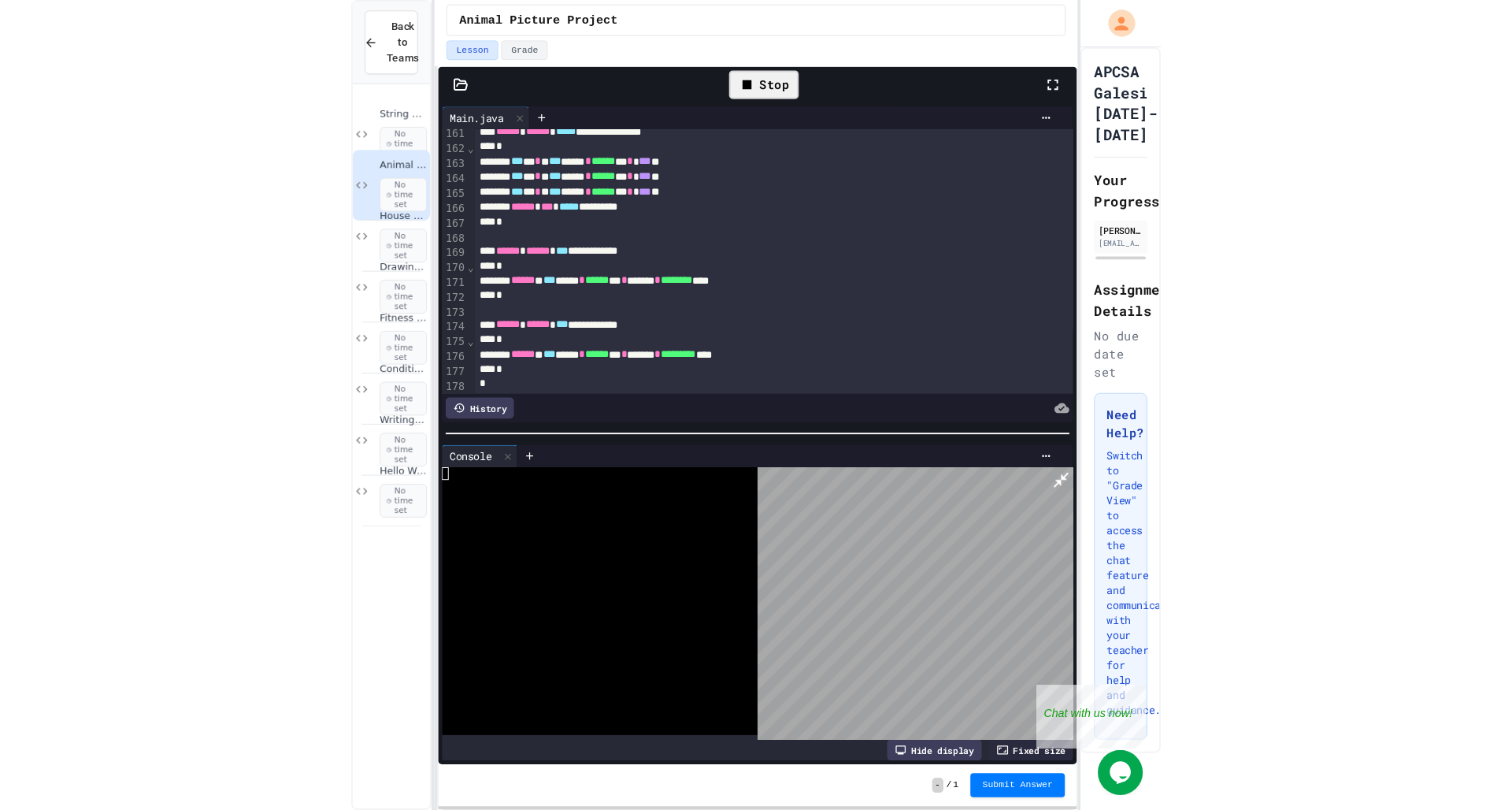
scroll to position [2526, 0]
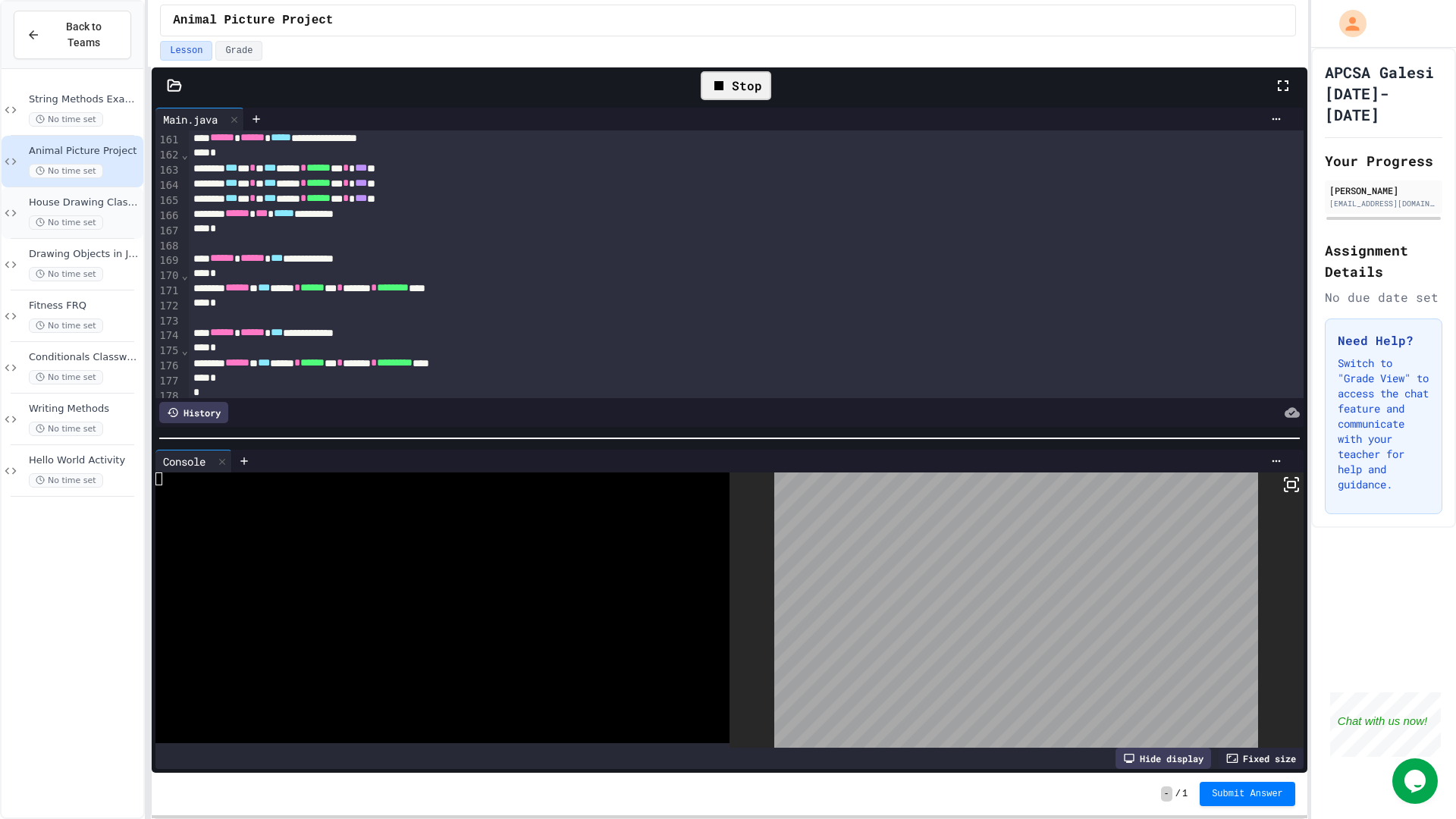
click at [745, 91] on div "Stop" at bounding box center [736, 85] width 71 height 29
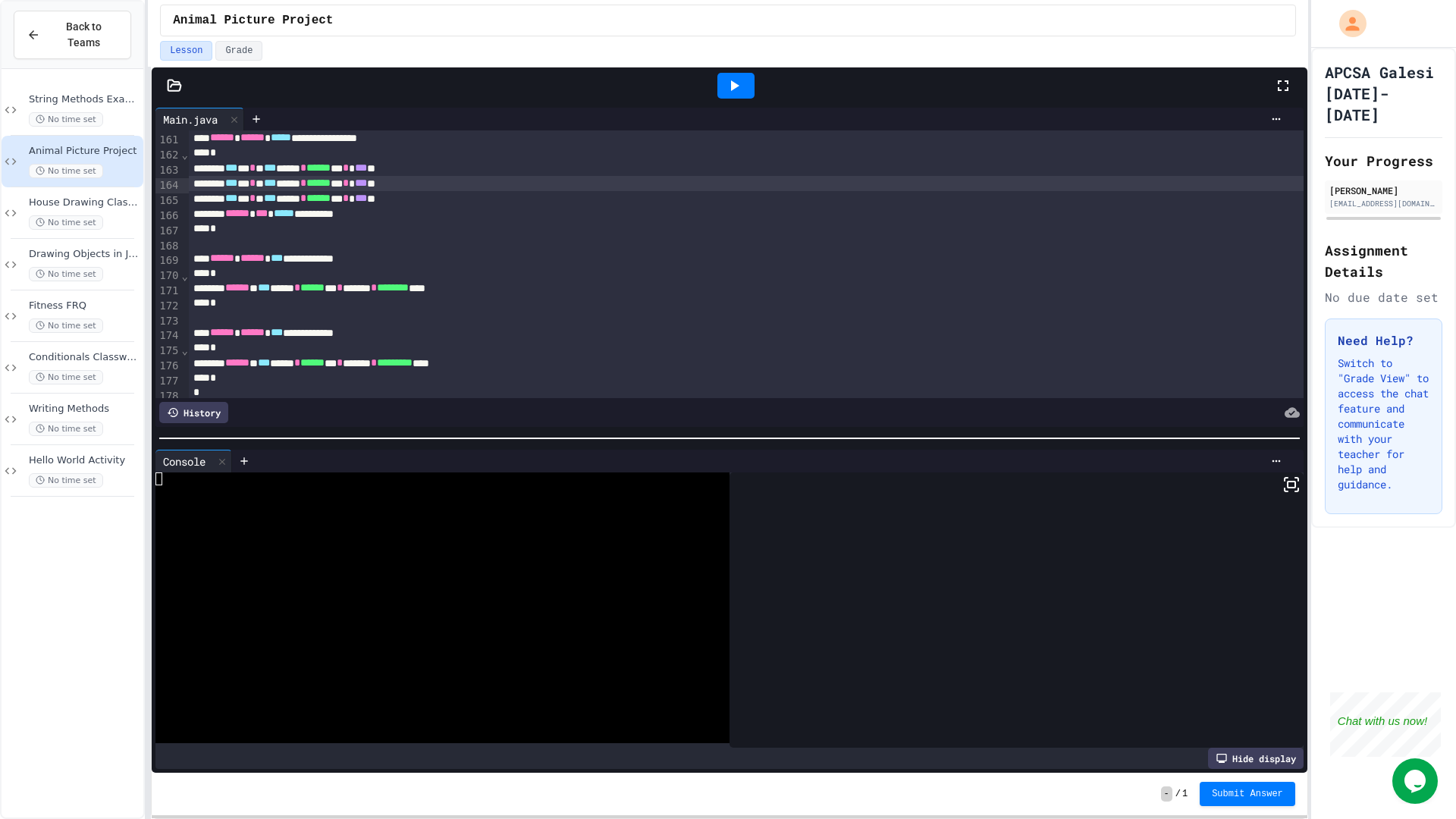
click at [745, 91] on div at bounding box center [735, 85] width 37 height 25
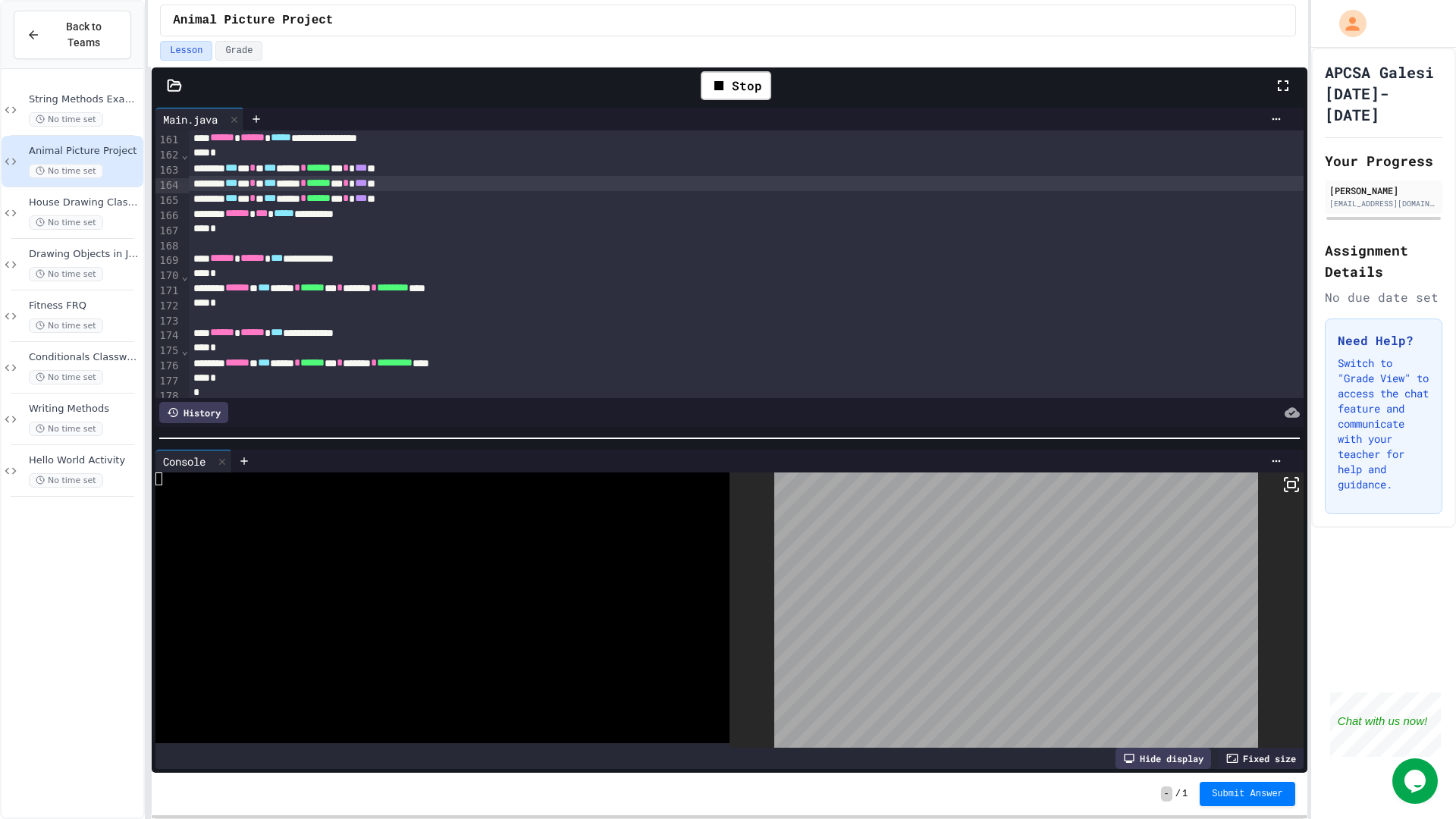
click at [1288, 483] on rect at bounding box center [1291, 484] width 7 height 6
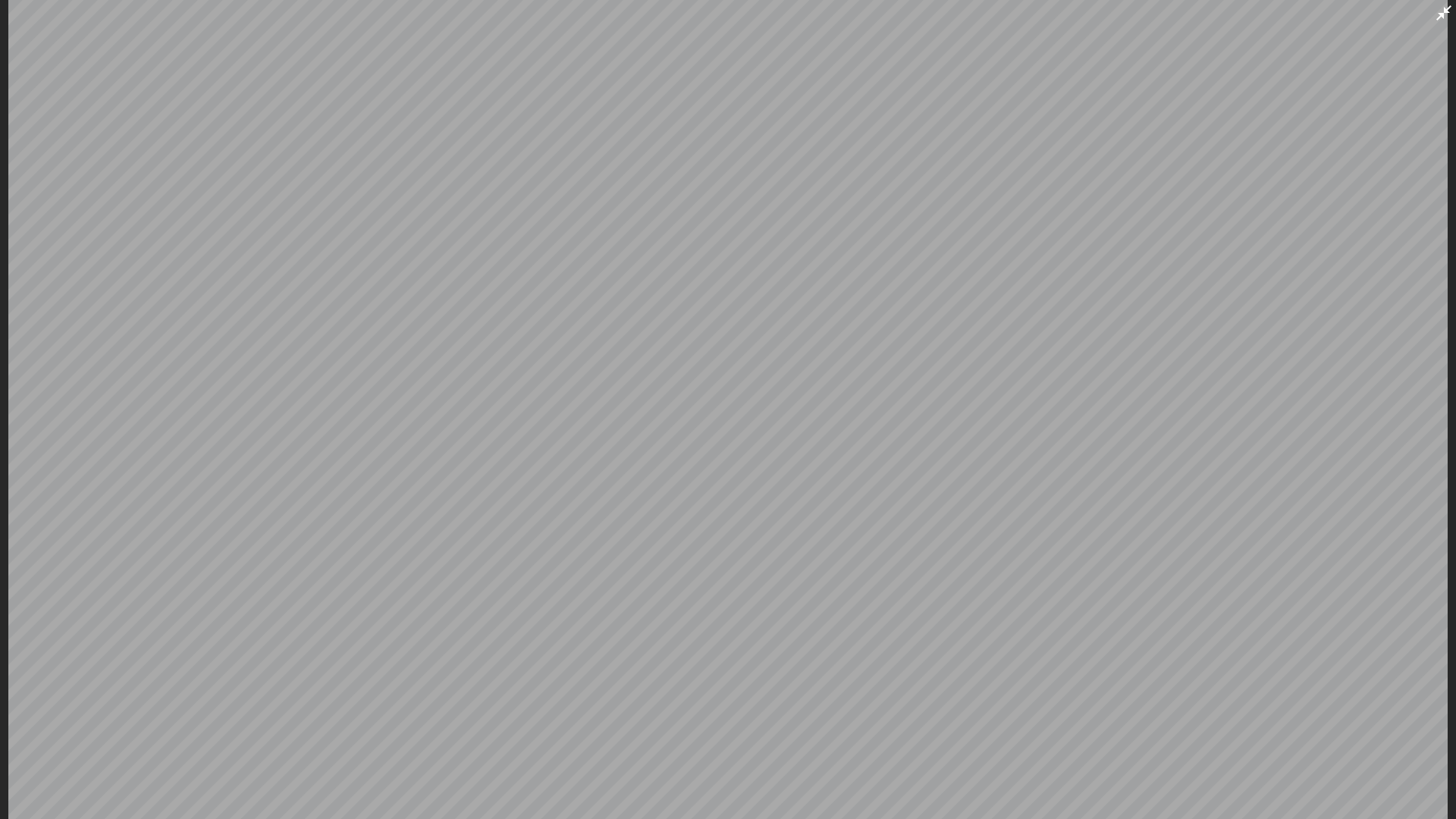
click at [1445, 19] on icon at bounding box center [1444, 13] width 18 height 18
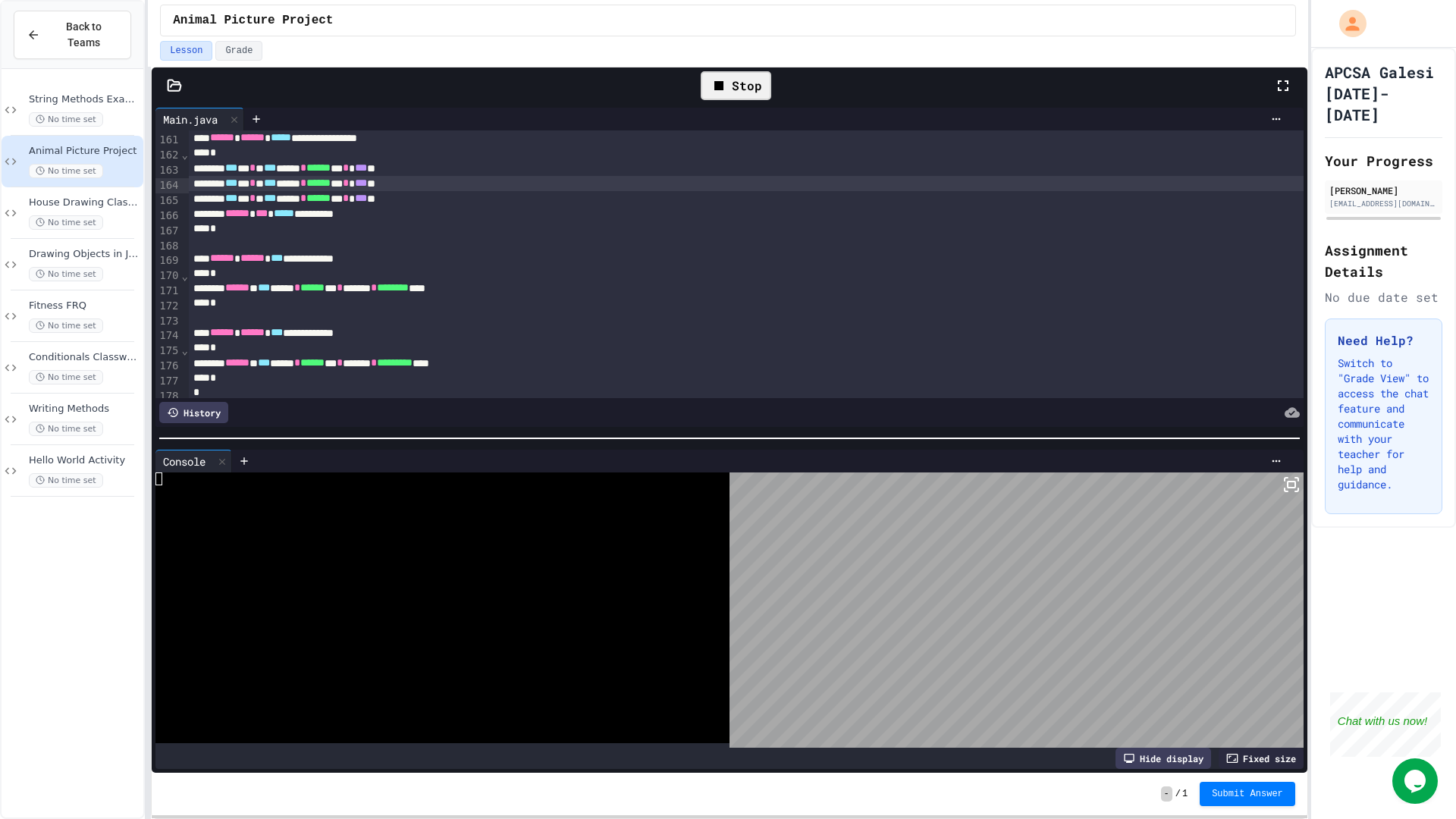
click at [738, 94] on div "Stop" at bounding box center [736, 85] width 71 height 29
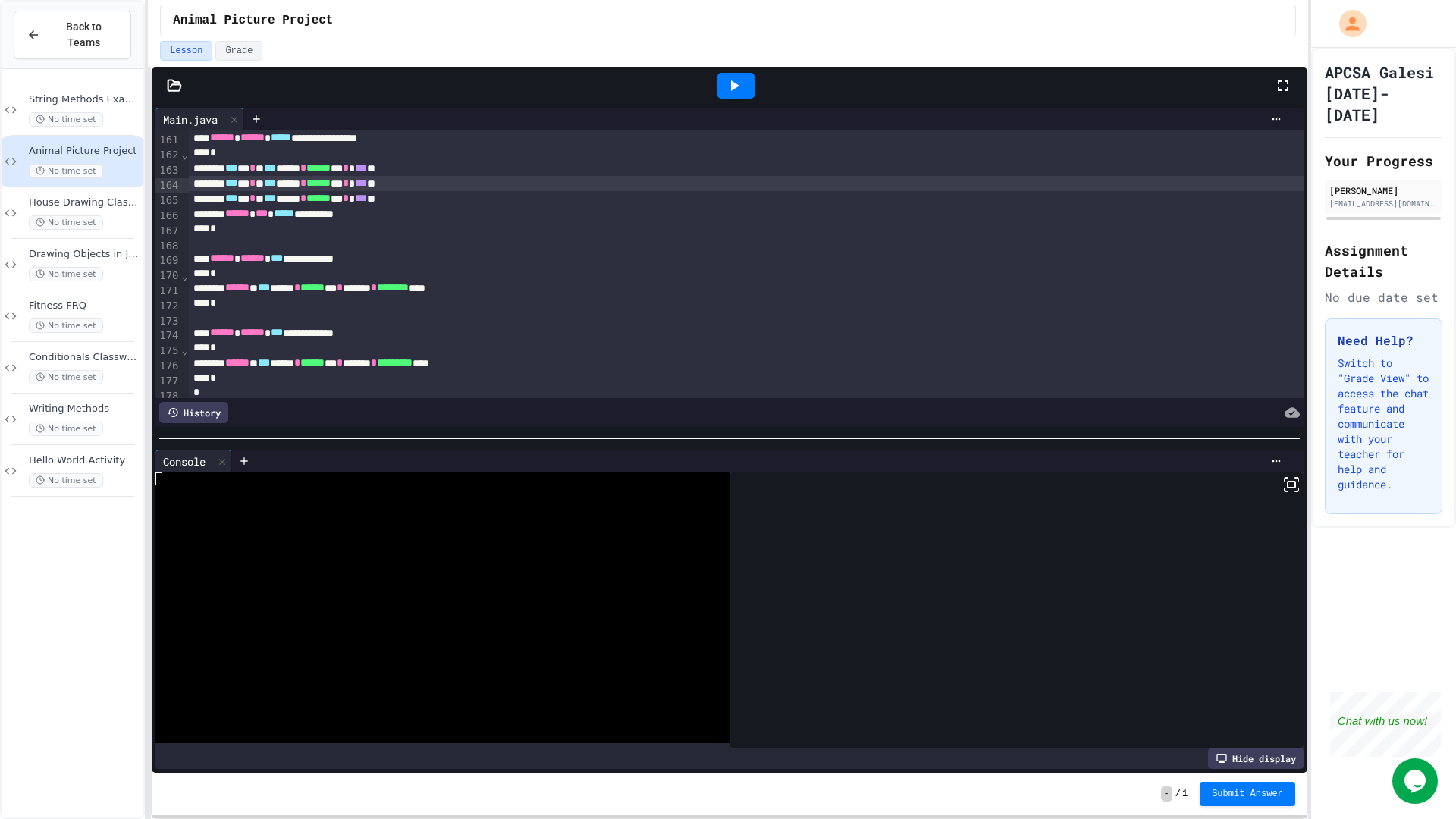
click at [729, 93] on icon at bounding box center [734, 85] width 18 height 18
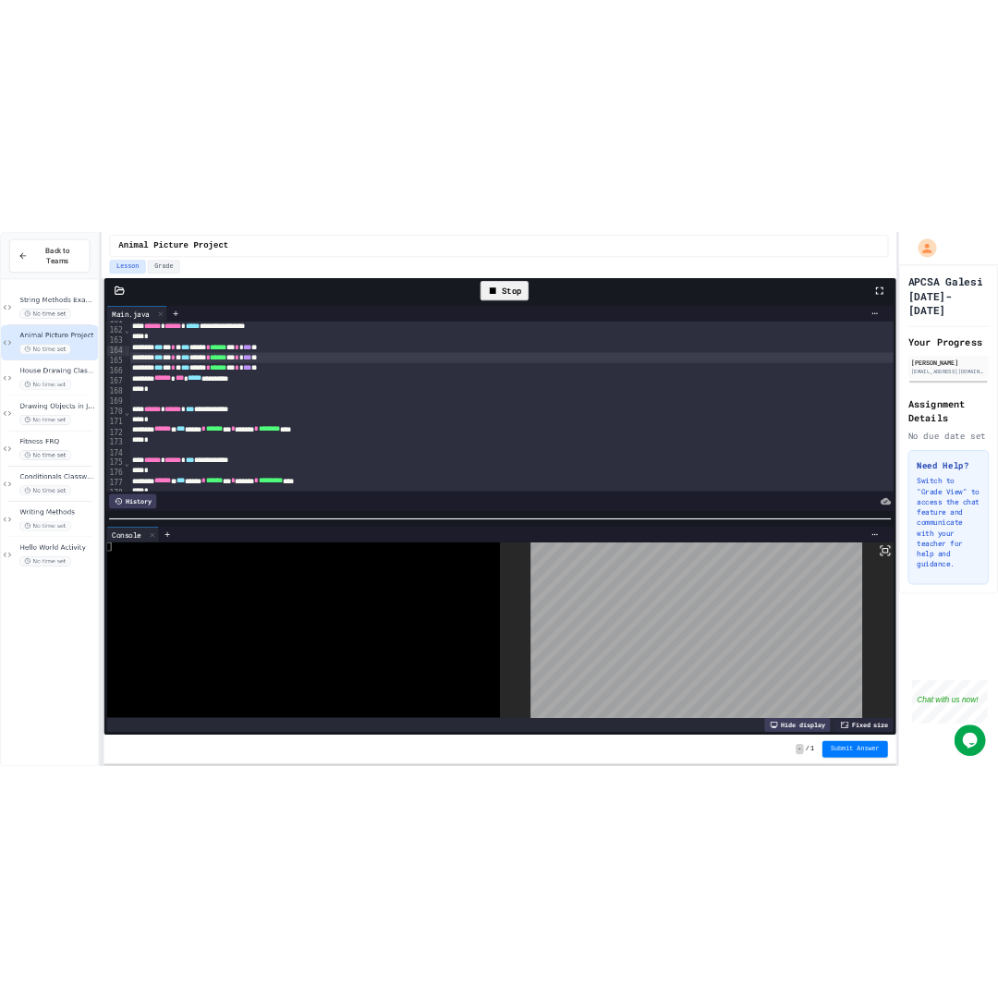
scroll to position [2949, 0]
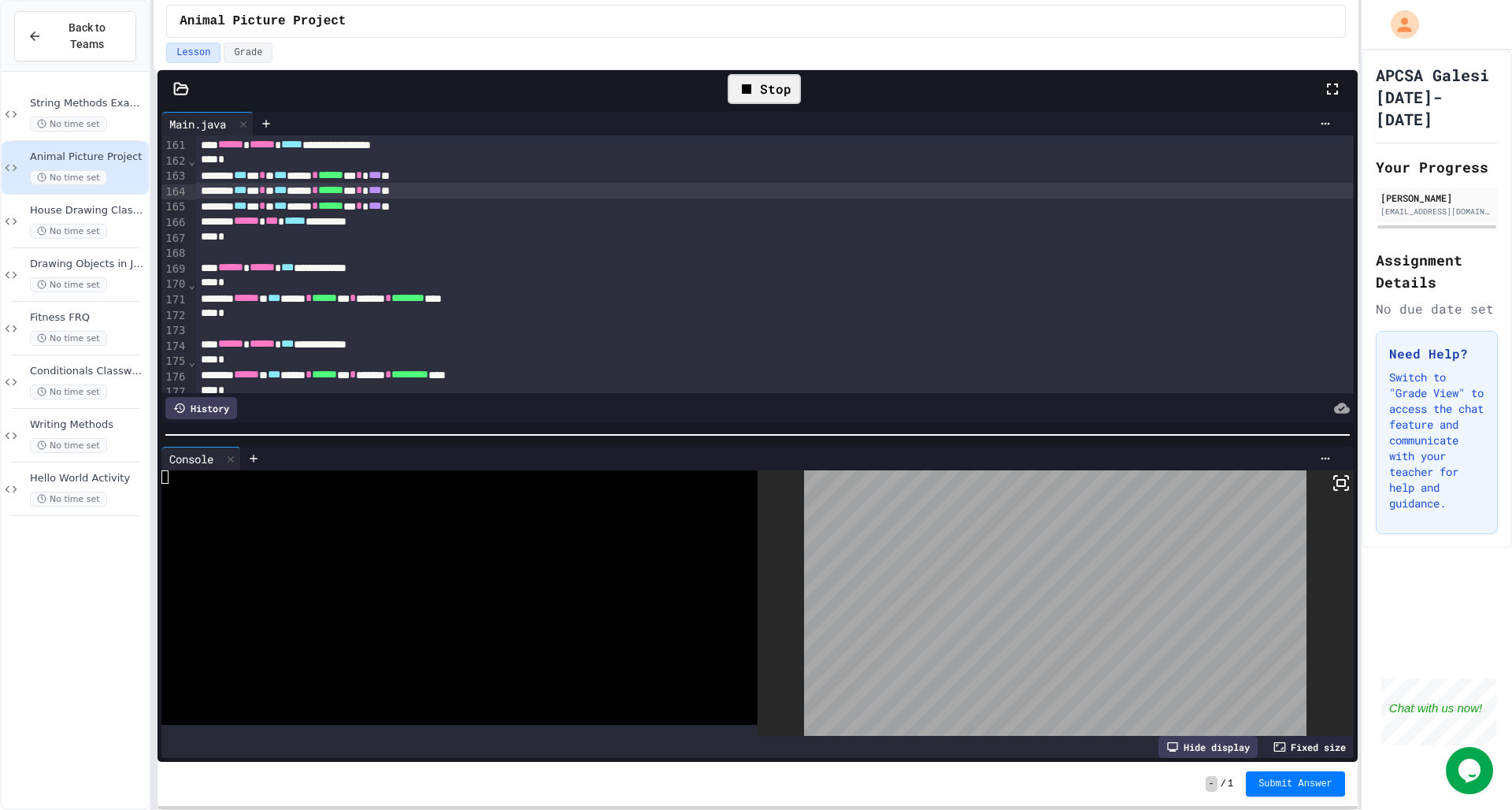
click at [1339, 475] on icon at bounding box center [1341, 483] width 19 height 19
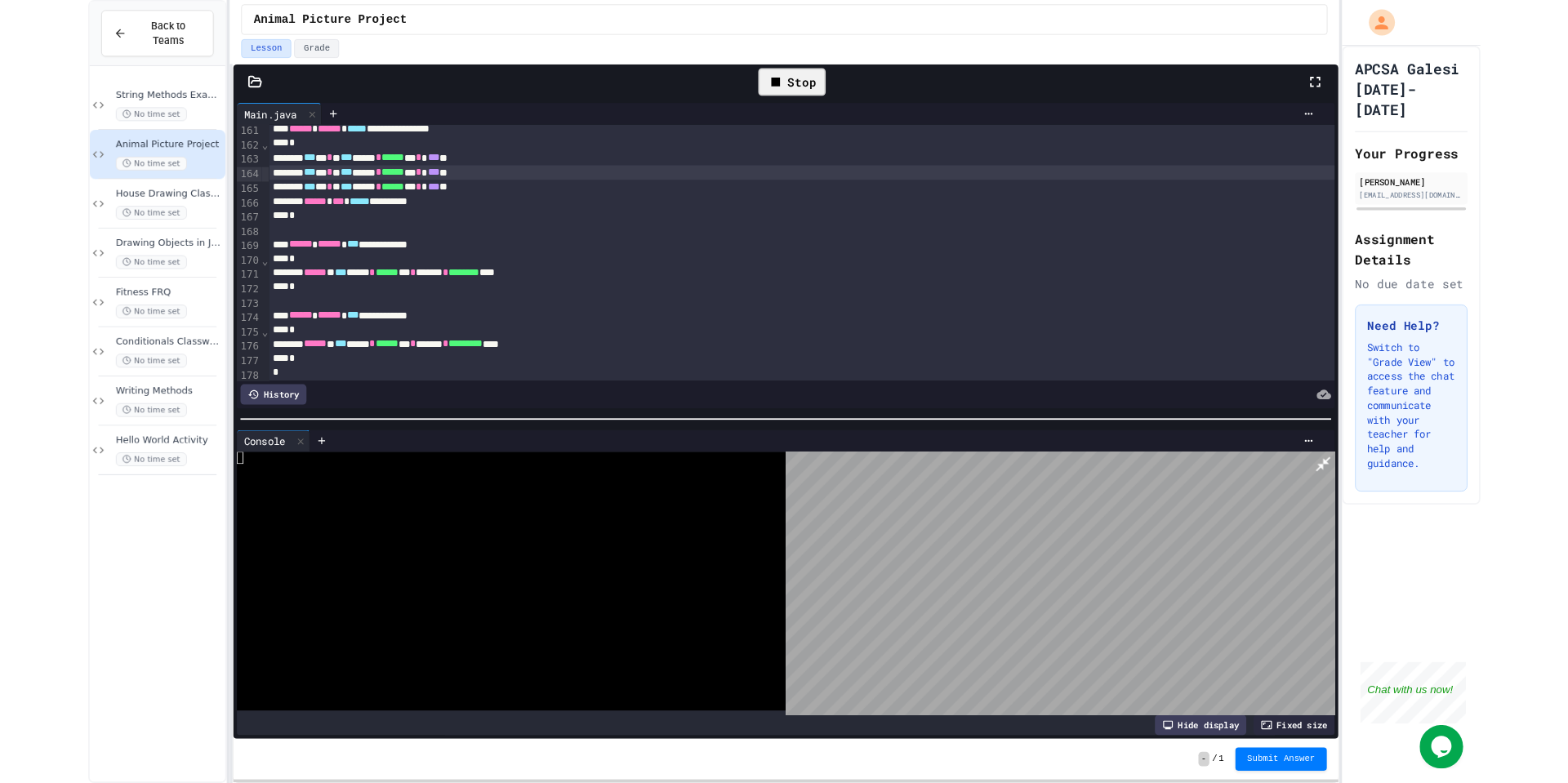
scroll to position [2617, 0]
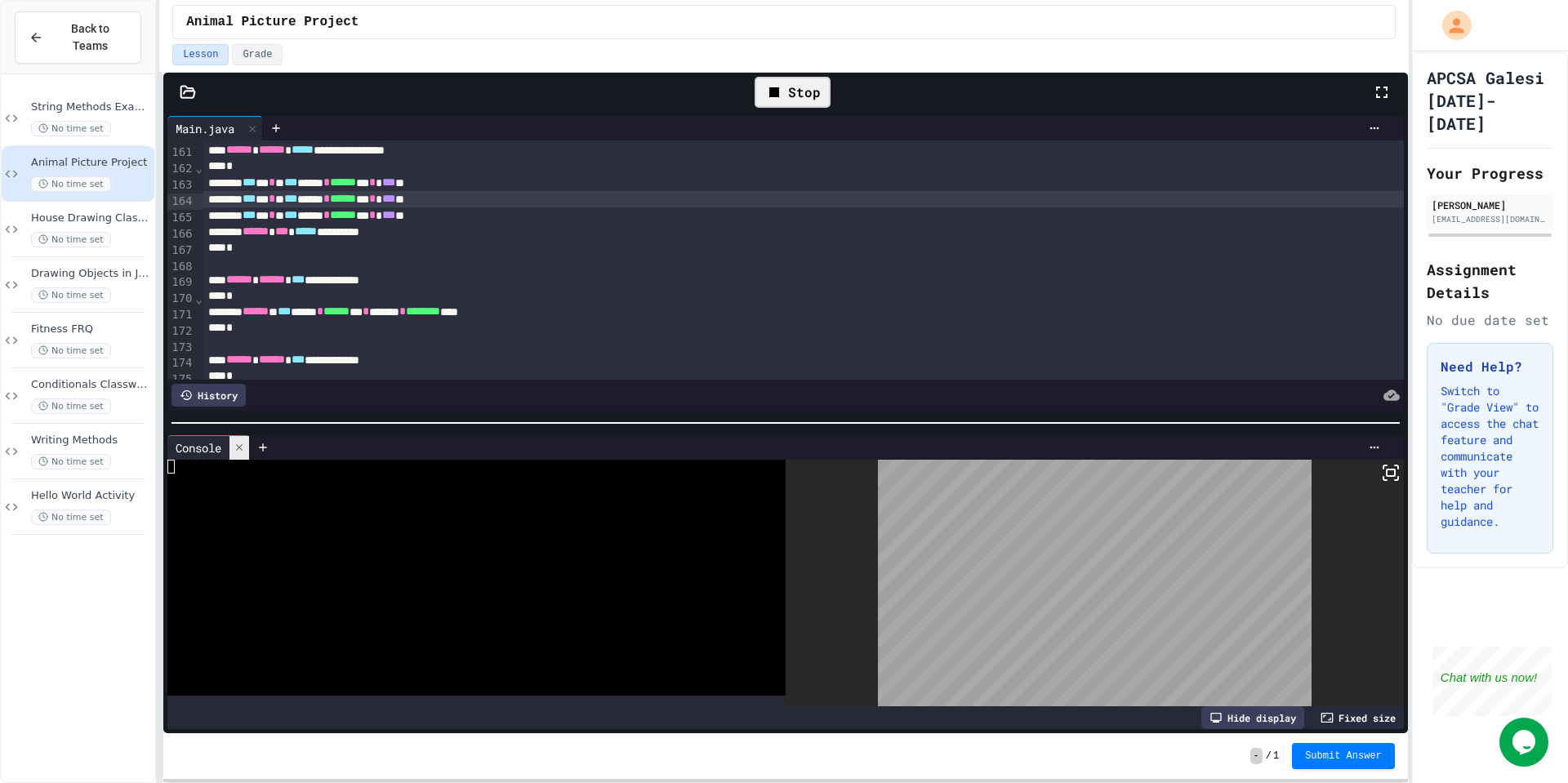
click at [239, 444] on icon at bounding box center [239, 447] width 11 height 11
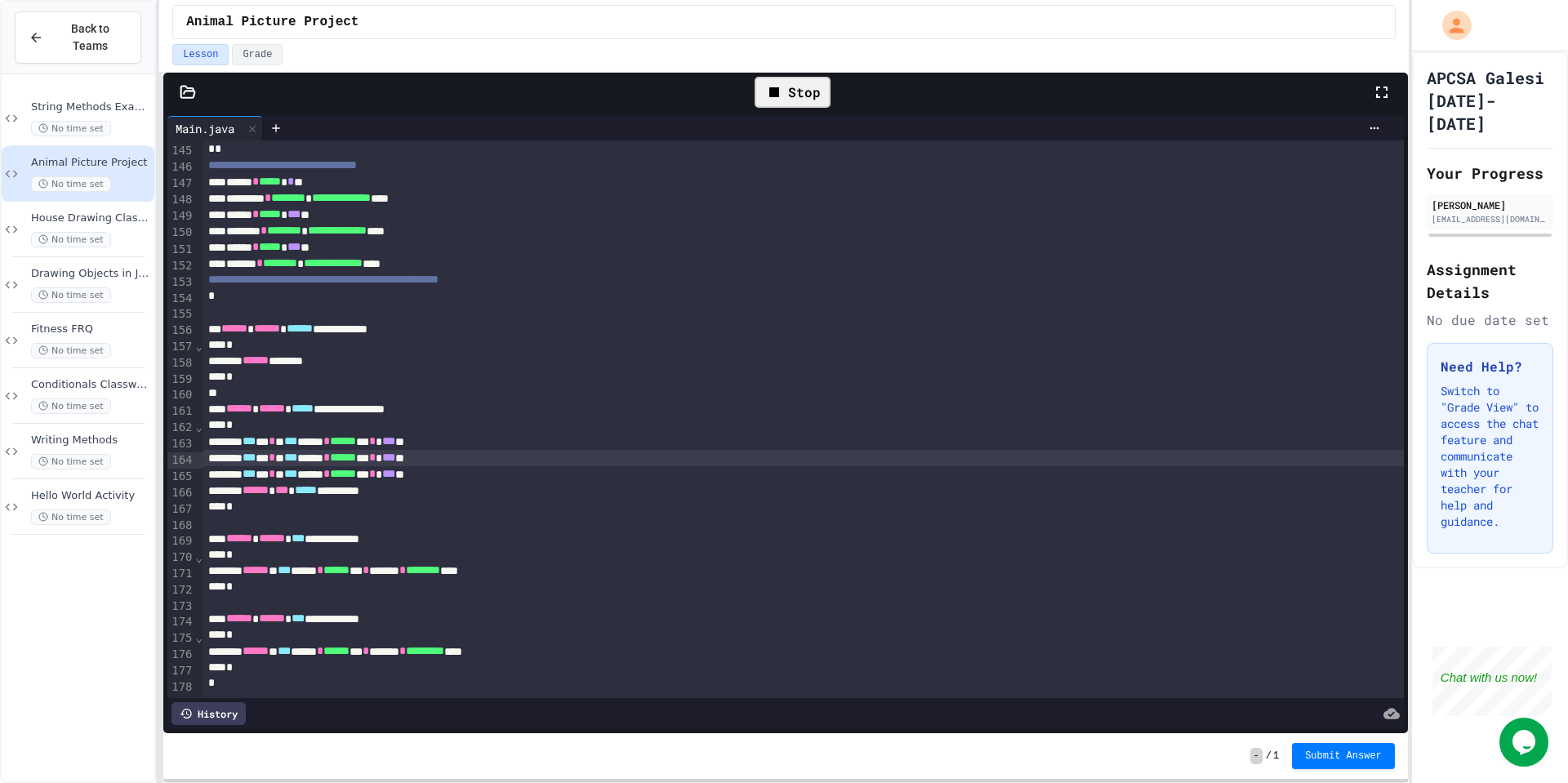
scroll to position [2358, 0]
click at [788, 100] on div "Stop" at bounding box center [793, 92] width 76 height 31
click at [788, 100] on icon at bounding box center [790, 92] width 19 height 19
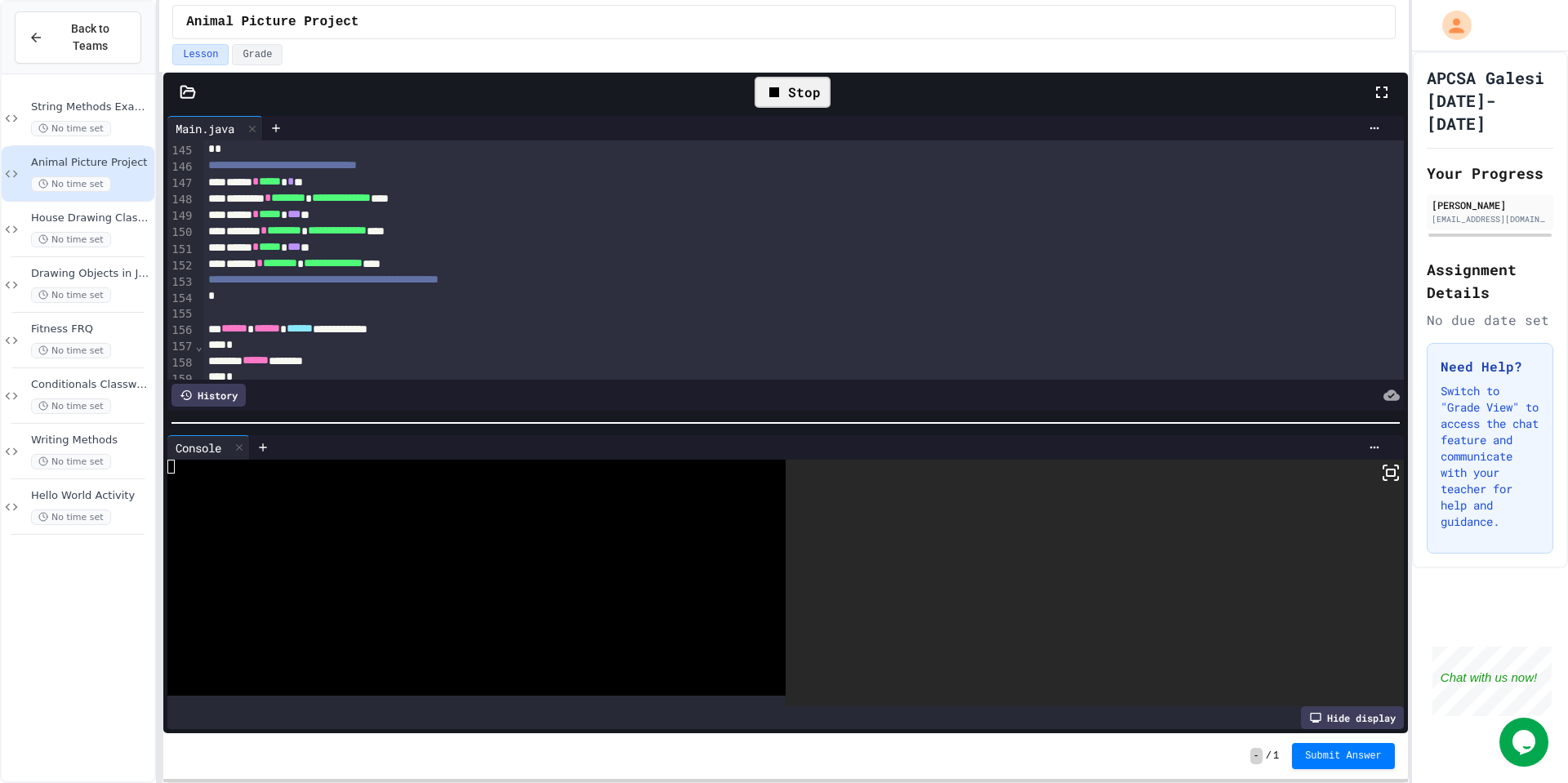
click at [800, 86] on div "Stop" at bounding box center [793, 92] width 76 height 31
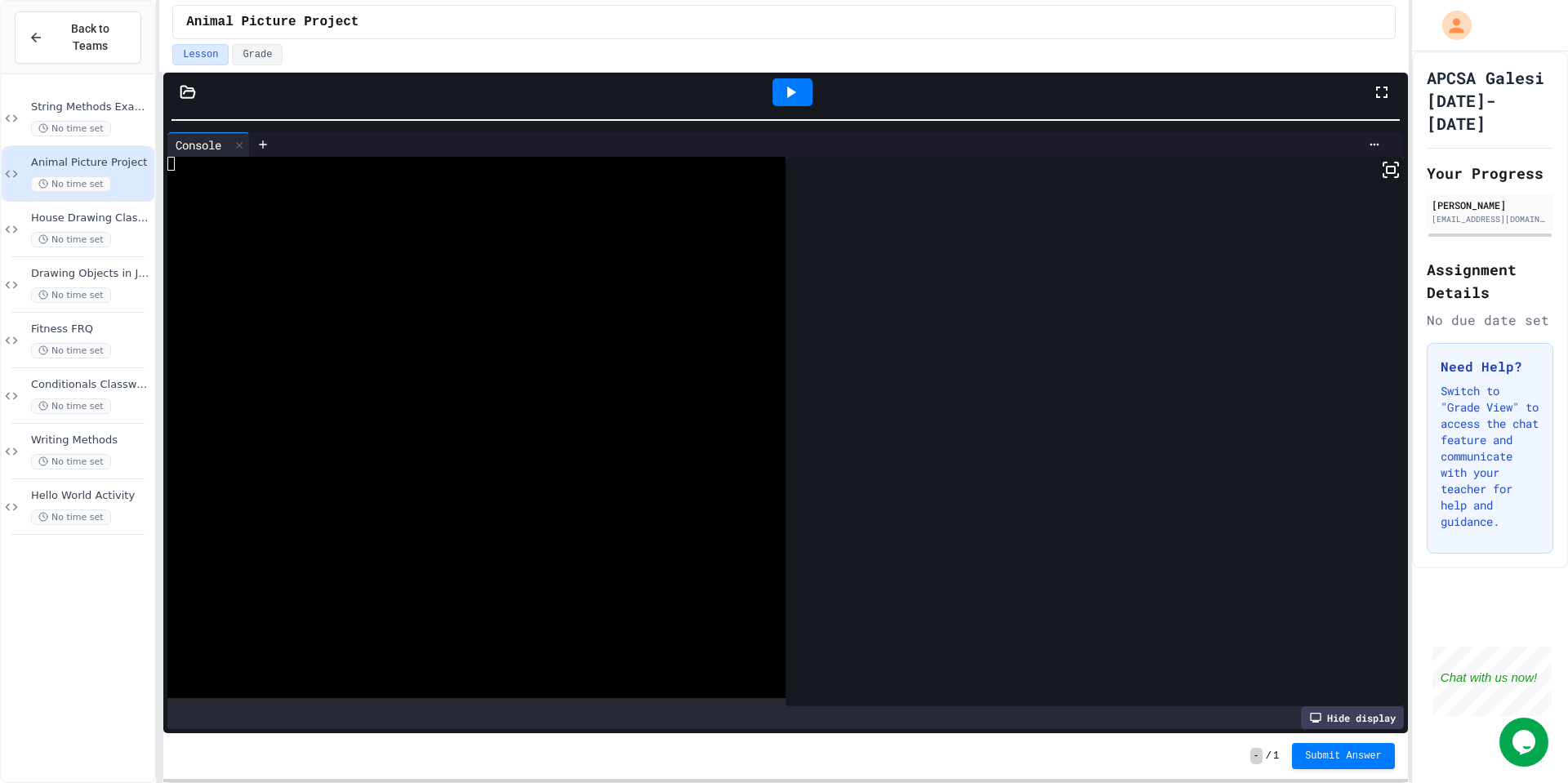
click at [1077, 0] on html "**********" at bounding box center [784, 392] width 1568 height 783
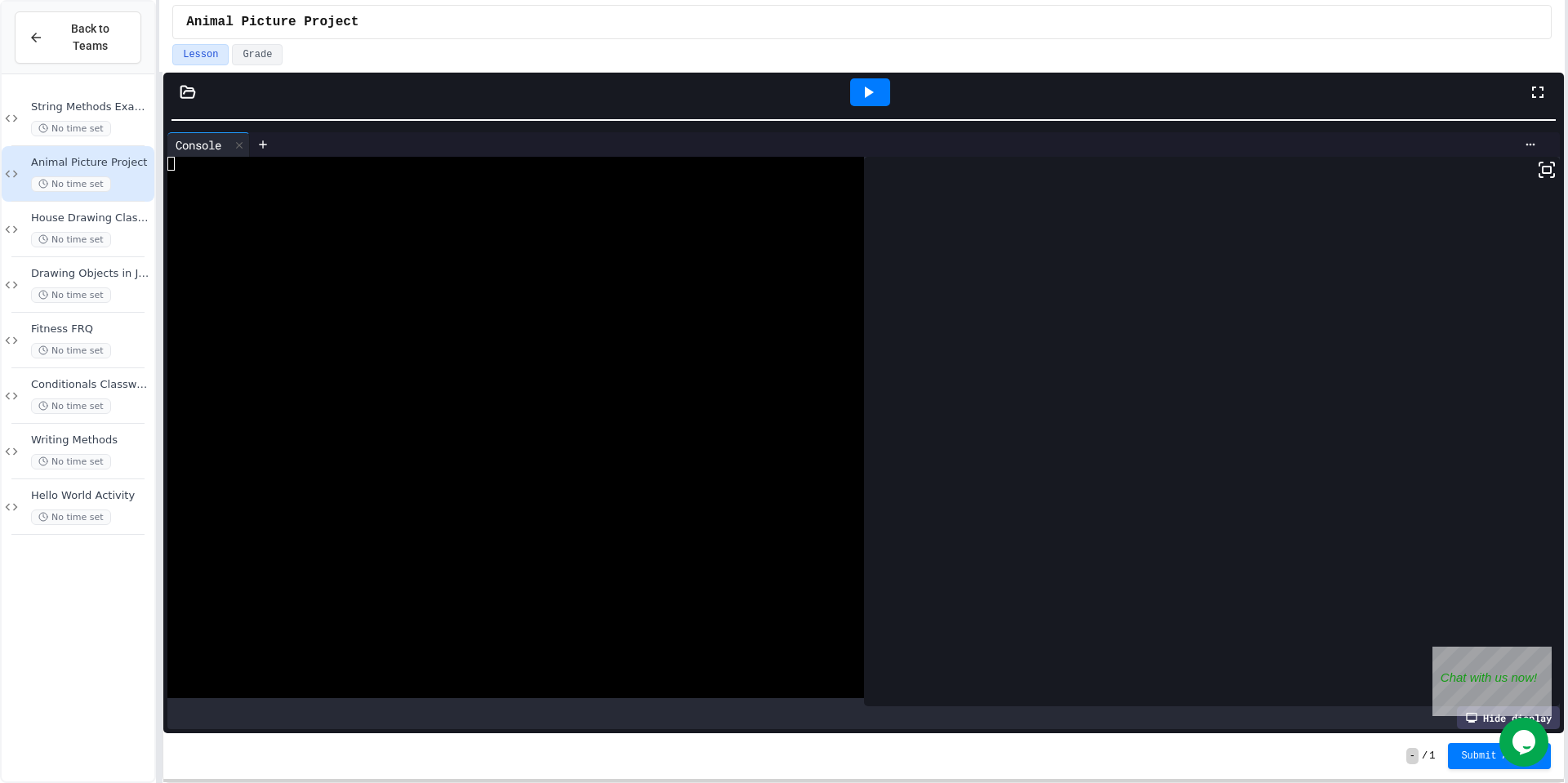
click at [1567, 505] on html "**********" at bounding box center [784, 392] width 1568 height 783
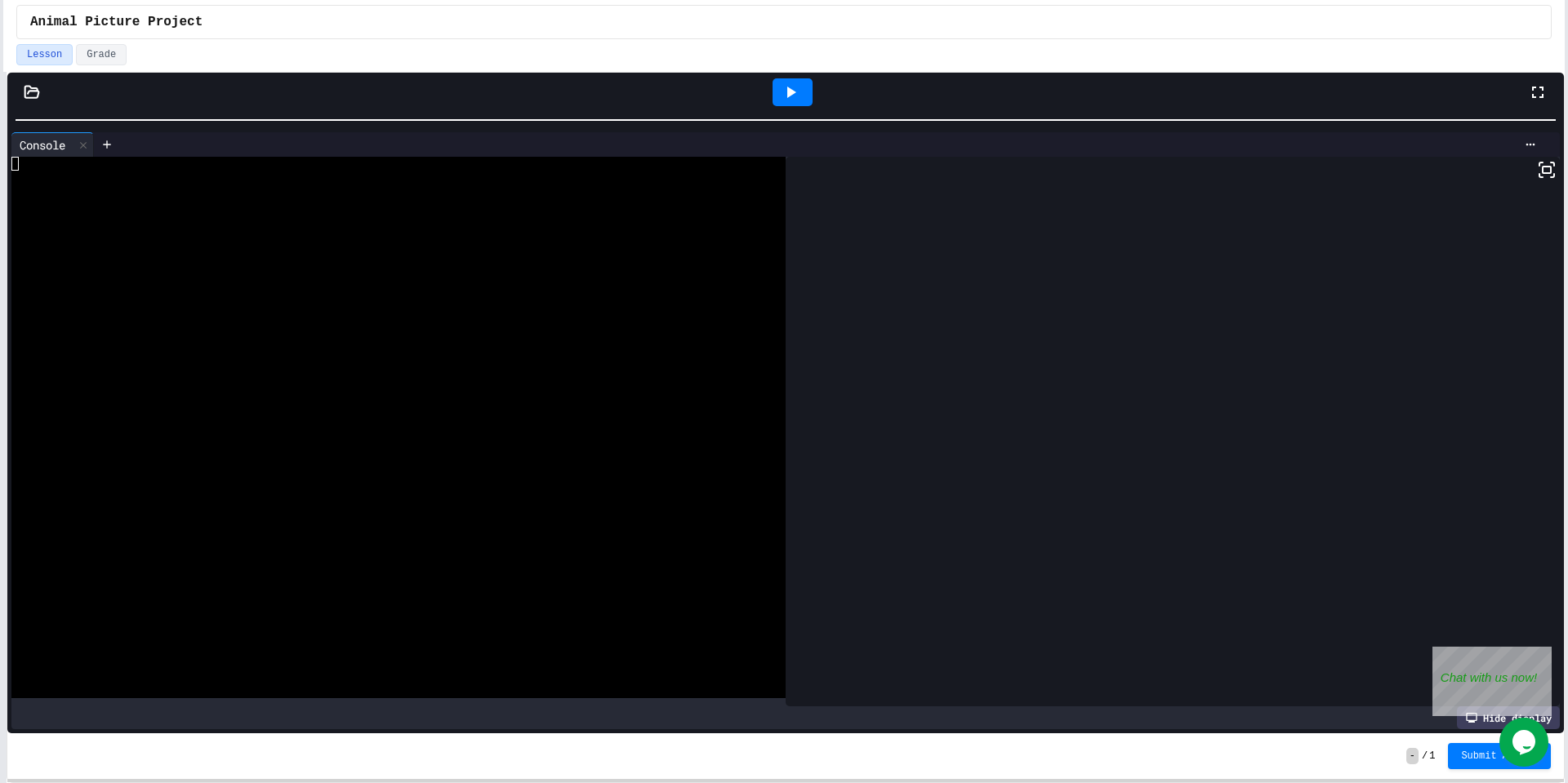
click at [0, 381] on div "**********" at bounding box center [784, 392] width 1568 height 783
drag, startPoint x: 916, startPoint y: 77, endPoint x: 955, endPoint y: -6, distance: 91.7
click at [955, 0] on html "**********" at bounding box center [784, 392] width 1568 height 783
click at [784, 91] on icon at bounding box center [790, 92] width 19 height 19
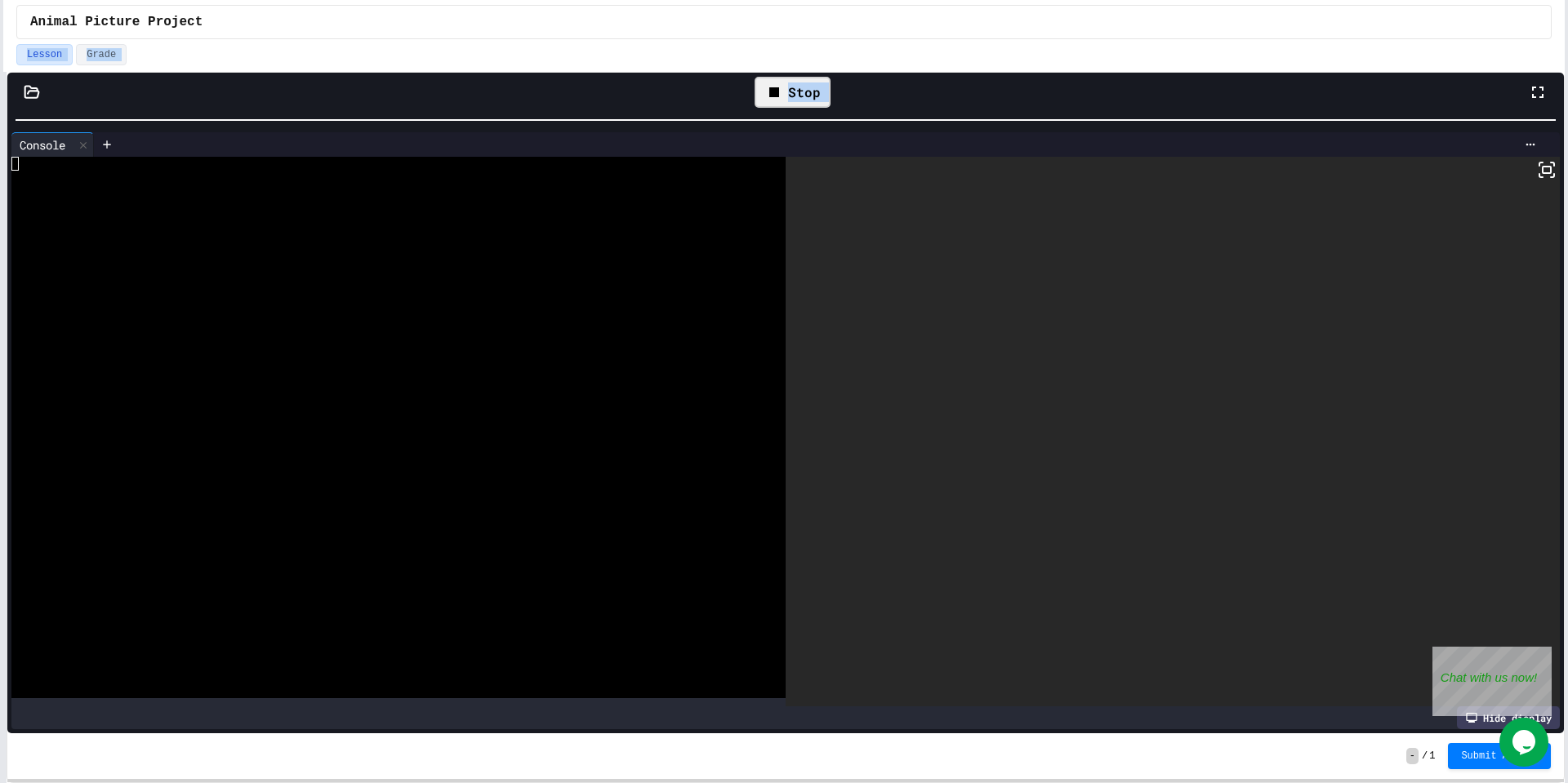
click at [784, 91] on div "Stop" at bounding box center [793, 92] width 76 height 31
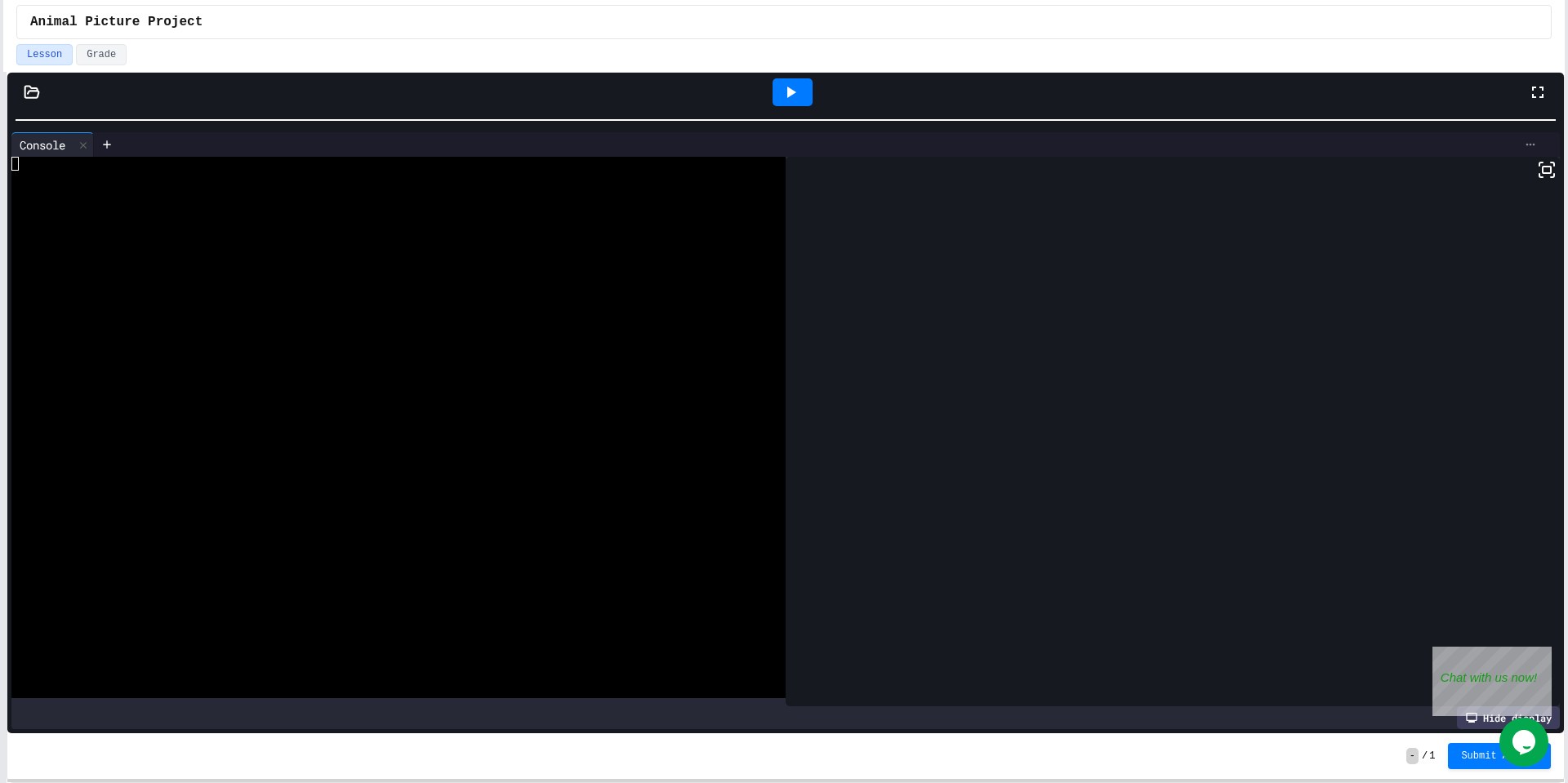
click at [1533, 148] on icon at bounding box center [1530, 144] width 13 height 13
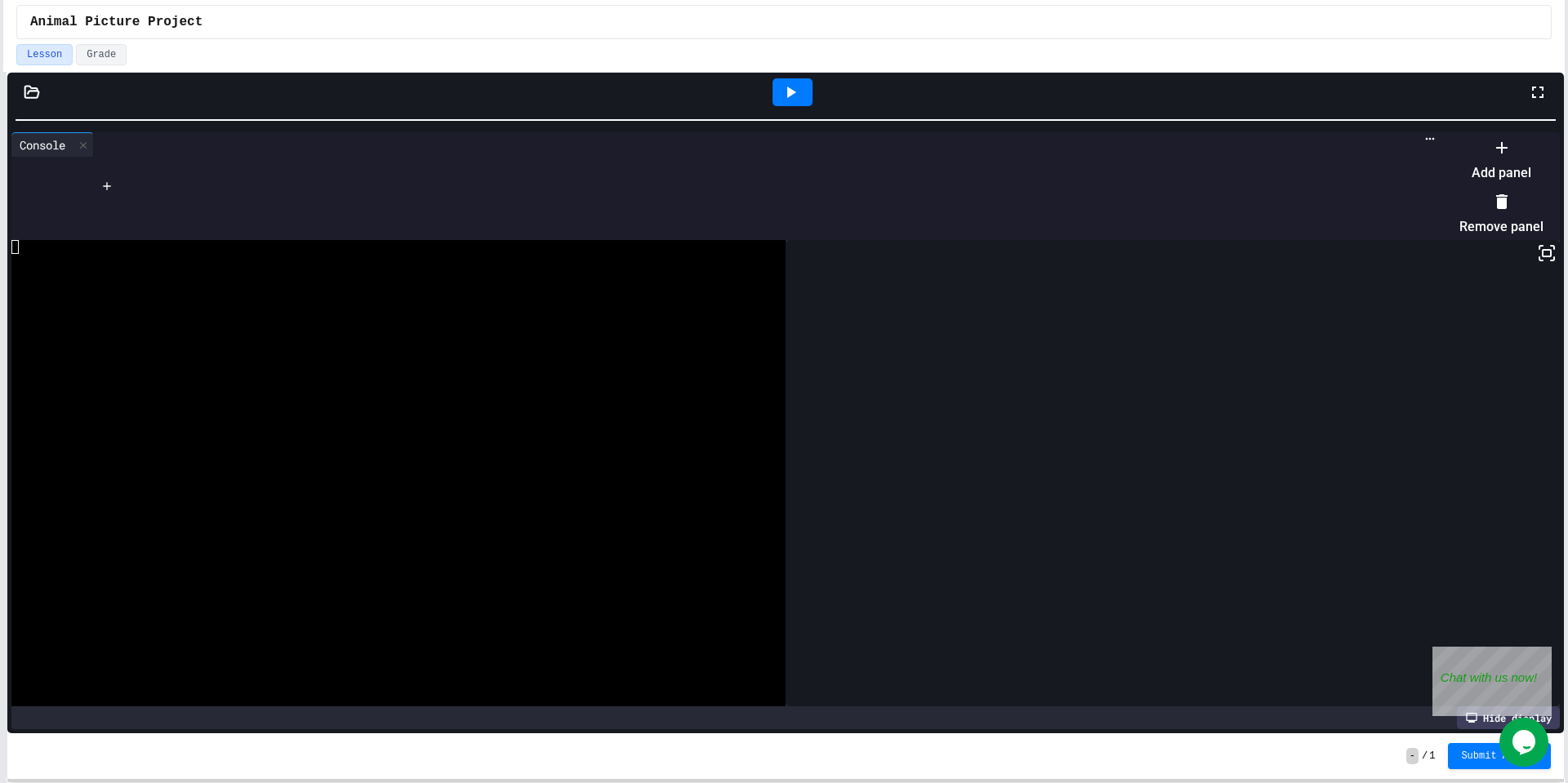
click at [1443, 134] on div at bounding box center [1494, 134] width 101 height 0
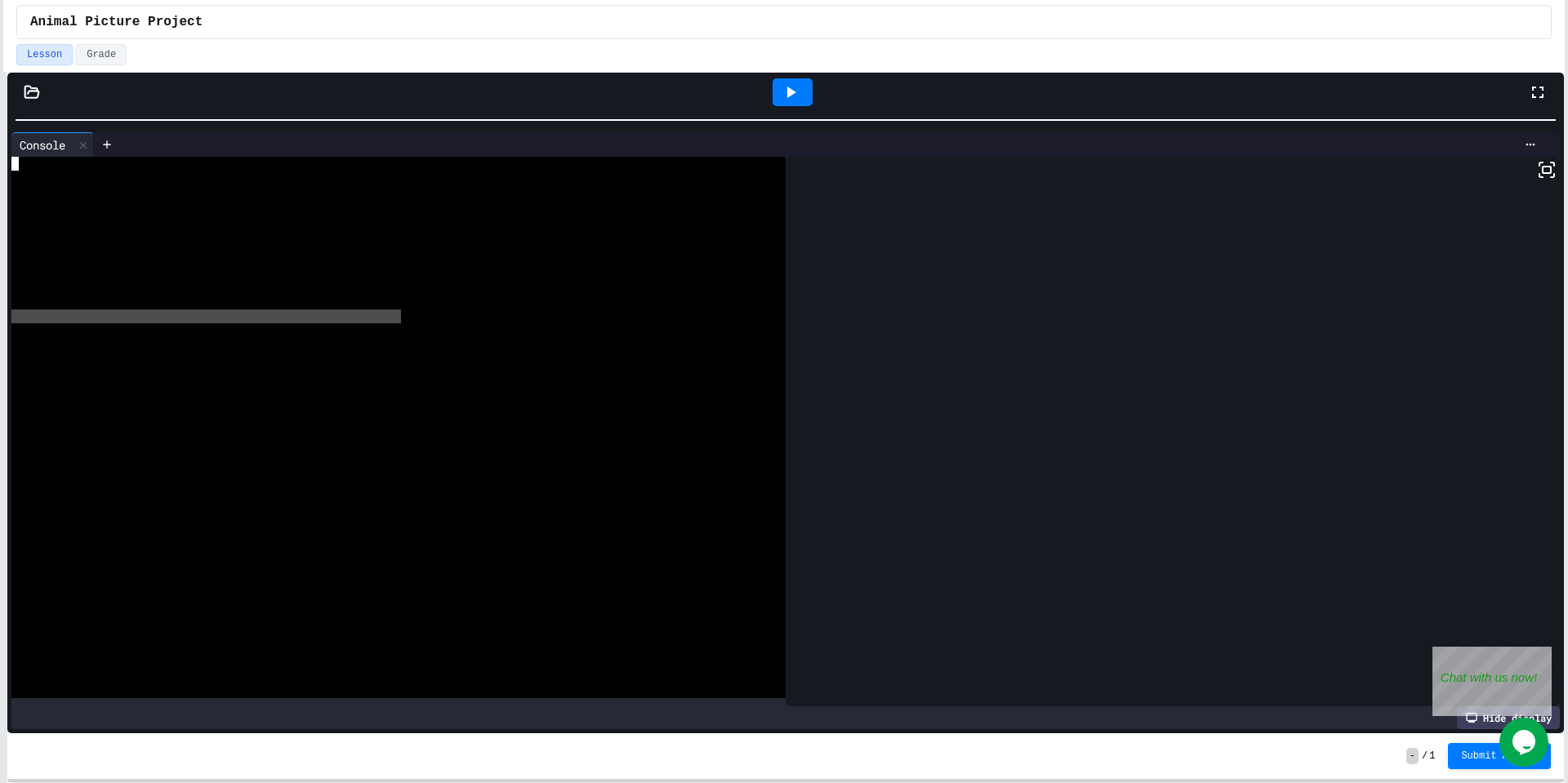
drag, startPoint x: 780, startPoint y: 297, endPoint x: 400, endPoint y: 314, distance: 380.4
click at [400, 314] on div "WWWWWWWWWWWWWWWWWWWWWWWWWWWWWWWW" at bounding box center [399, 427] width 774 height 542
click at [444, 538] on div at bounding box center [390, 538] width 757 height 14
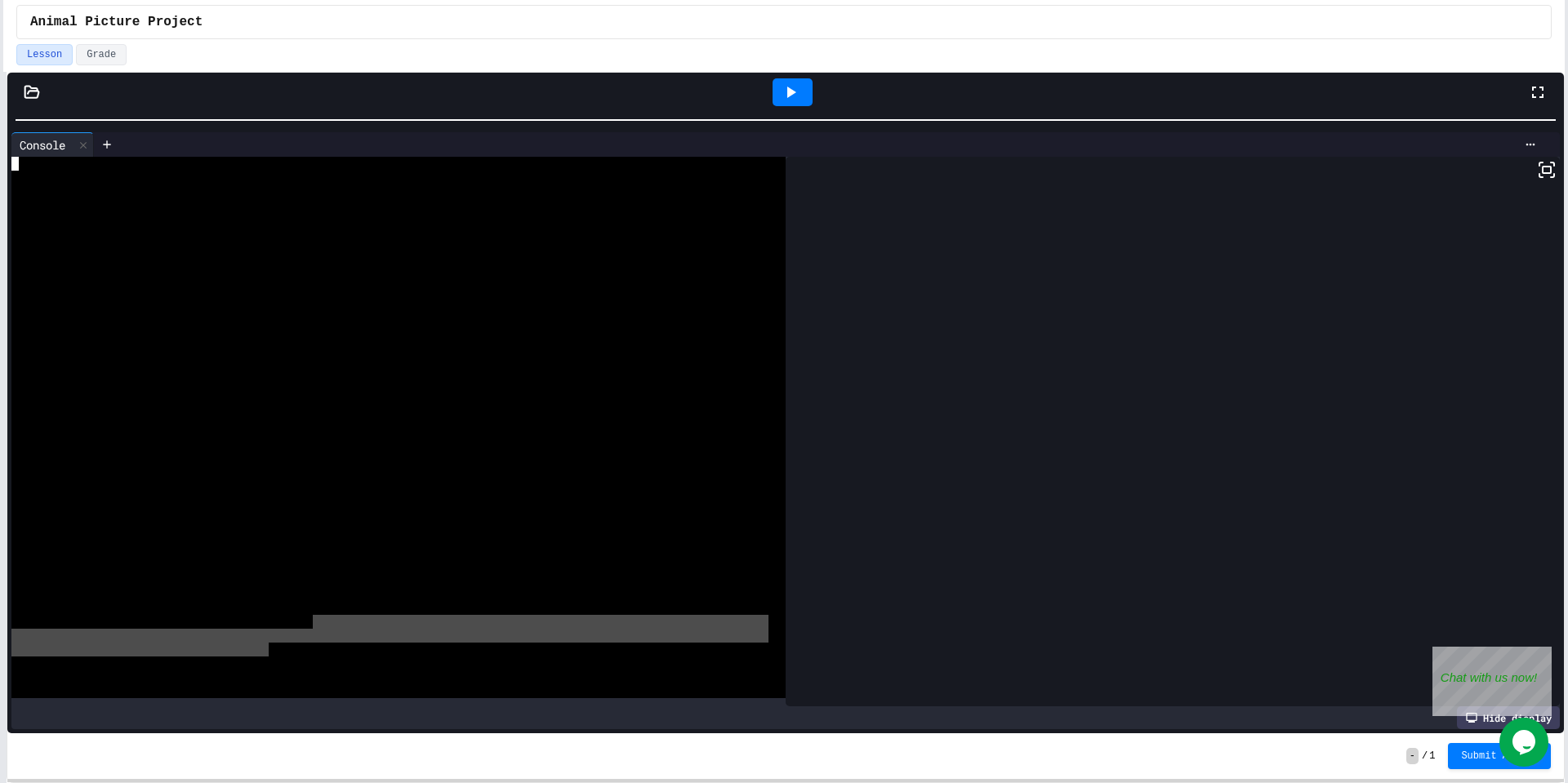
drag, startPoint x: 271, startPoint y: 655, endPoint x: 328, endPoint y: 607, distance: 74.5
click at [326, 621] on div at bounding box center [390, 622] width 757 height 14
click at [328, 607] on div at bounding box center [390, 608] width 757 height 14
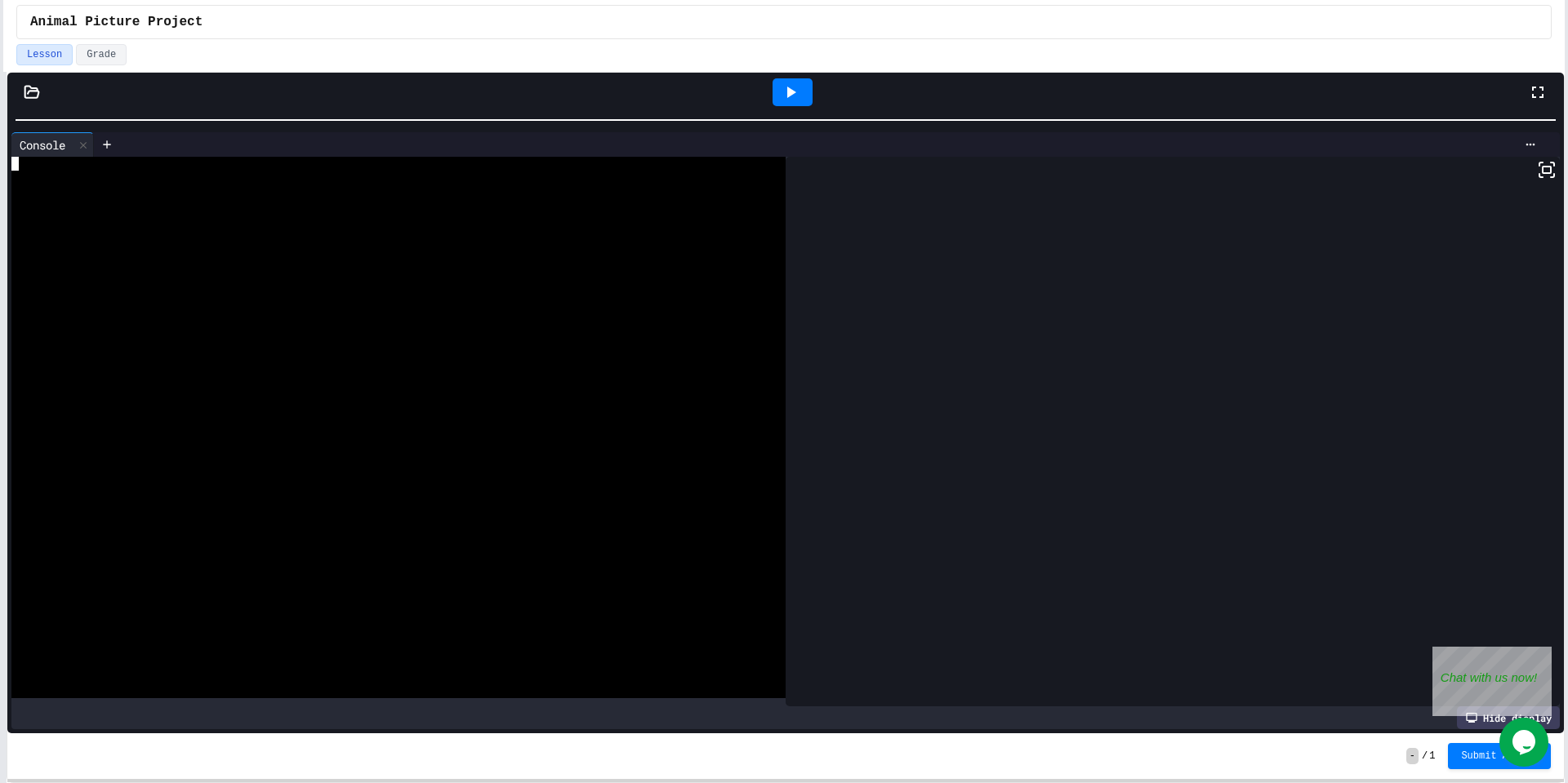
click at [778, 94] on div at bounding box center [792, 92] width 40 height 27
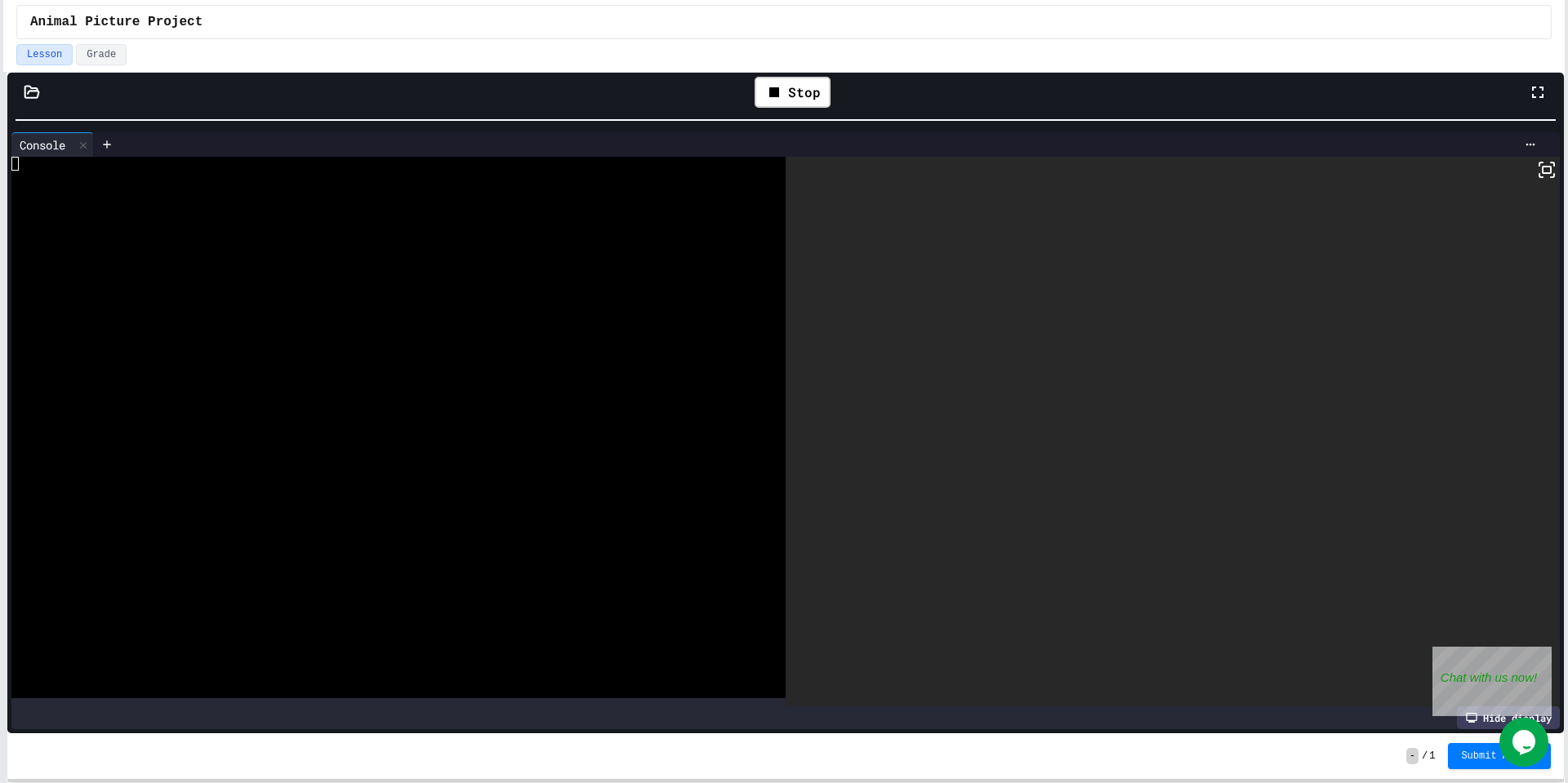
click at [1549, 173] on icon at bounding box center [1547, 170] width 19 height 19
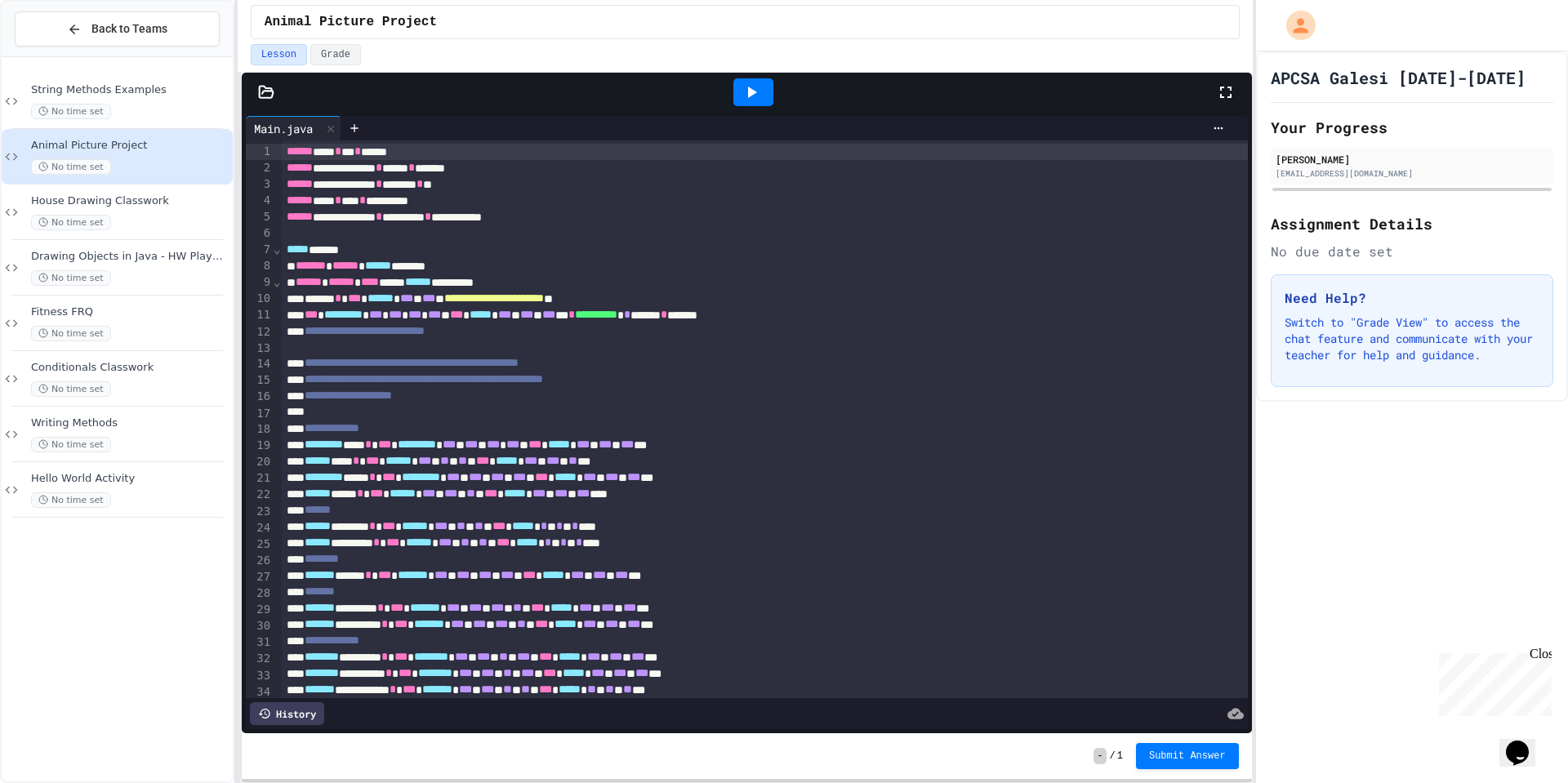
click at [754, 94] on icon at bounding box center [751, 92] width 19 height 19
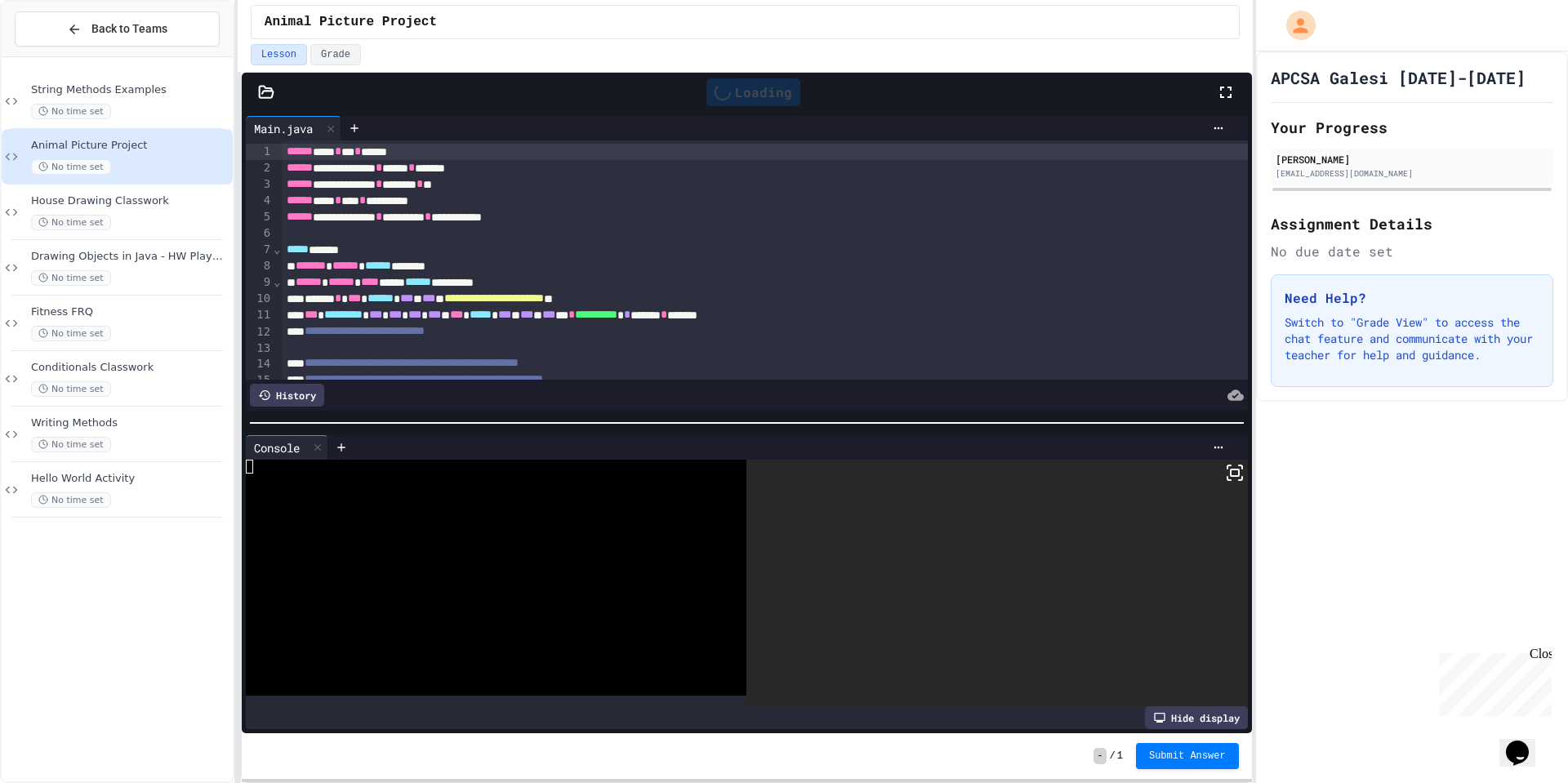
click at [1239, 477] on icon at bounding box center [1235, 473] width 19 height 19
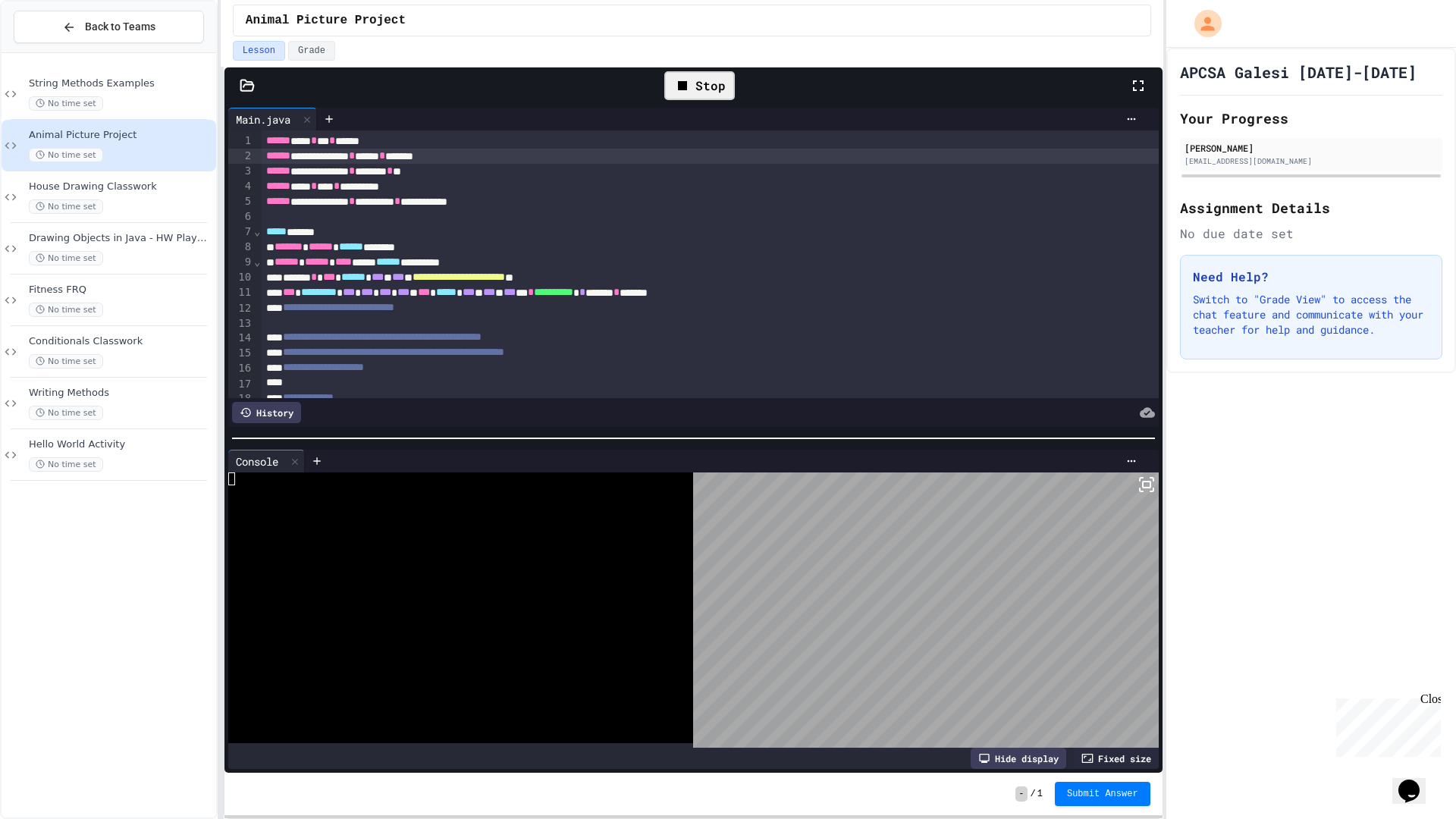
click at [953, 158] on div "**********" at bounding box center [711, 156] width 899 height 15
